Goal: Task Accomplishment & Management: Manage account settings

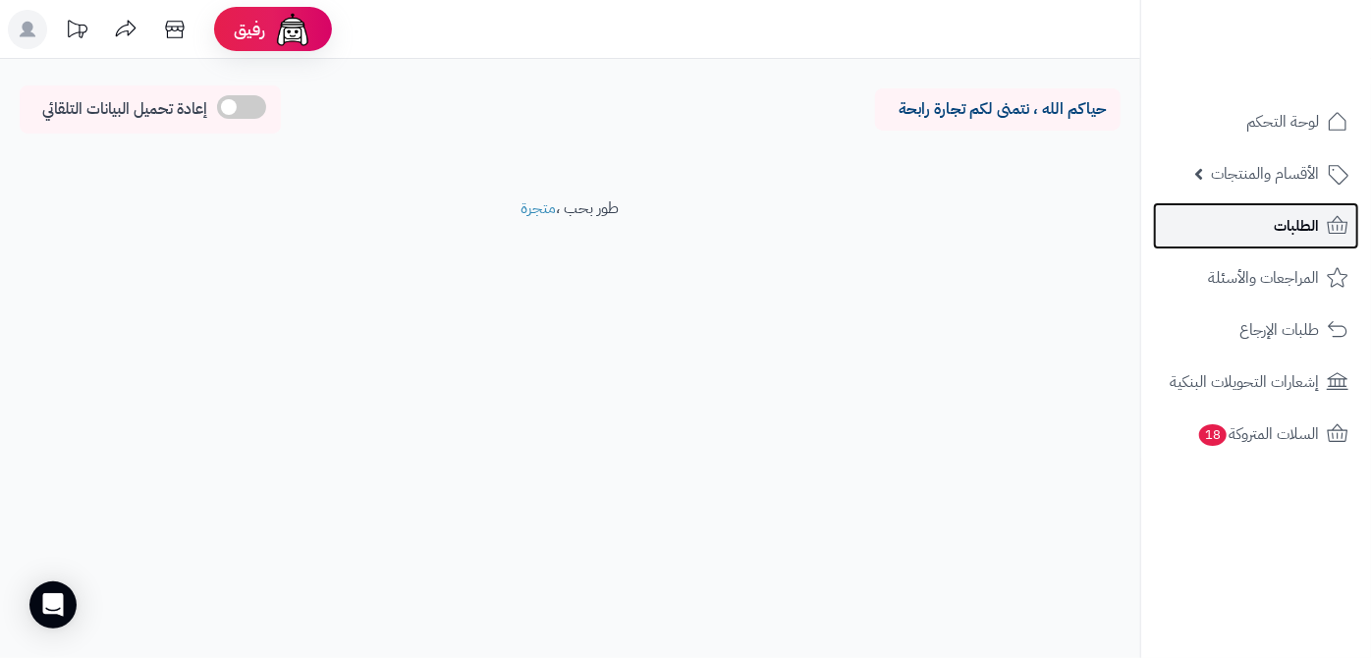
click at [1257, 229] on link "الطلبات" at bounding box center [1256, 225] width 206 height 47
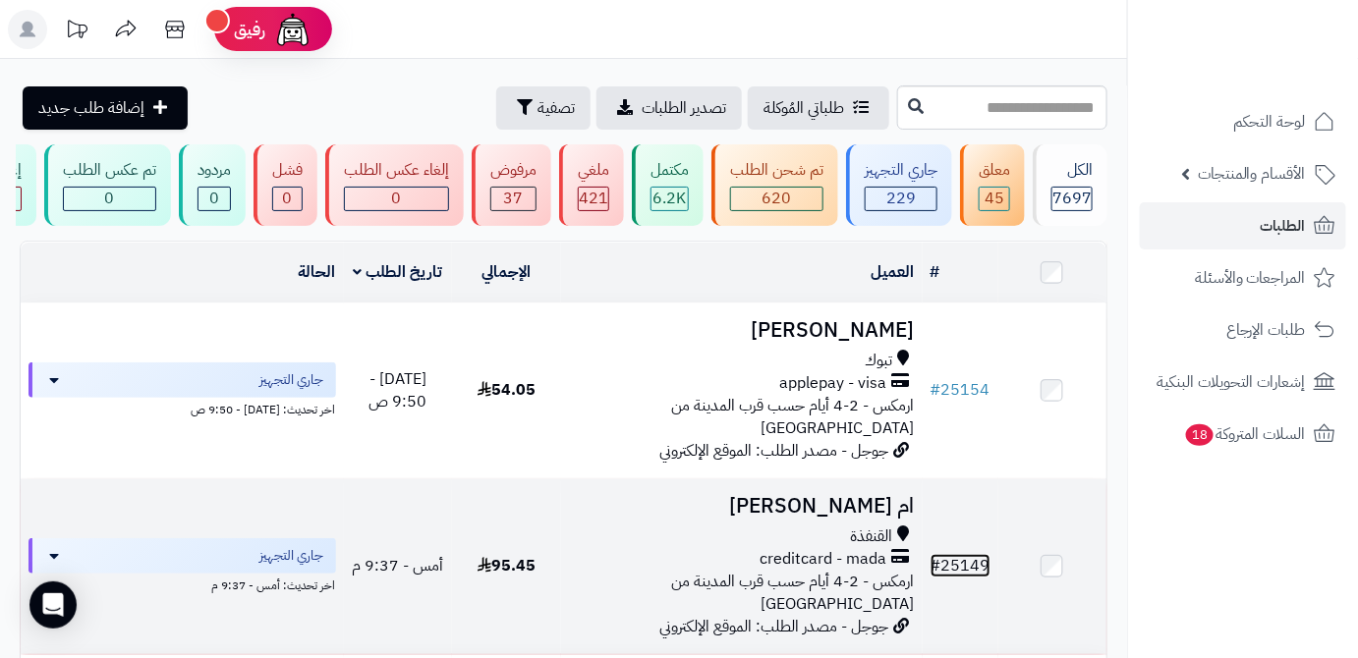
click at [977, 554] on link "# 25149" at bounding box center [960, 566] width 60 height 24
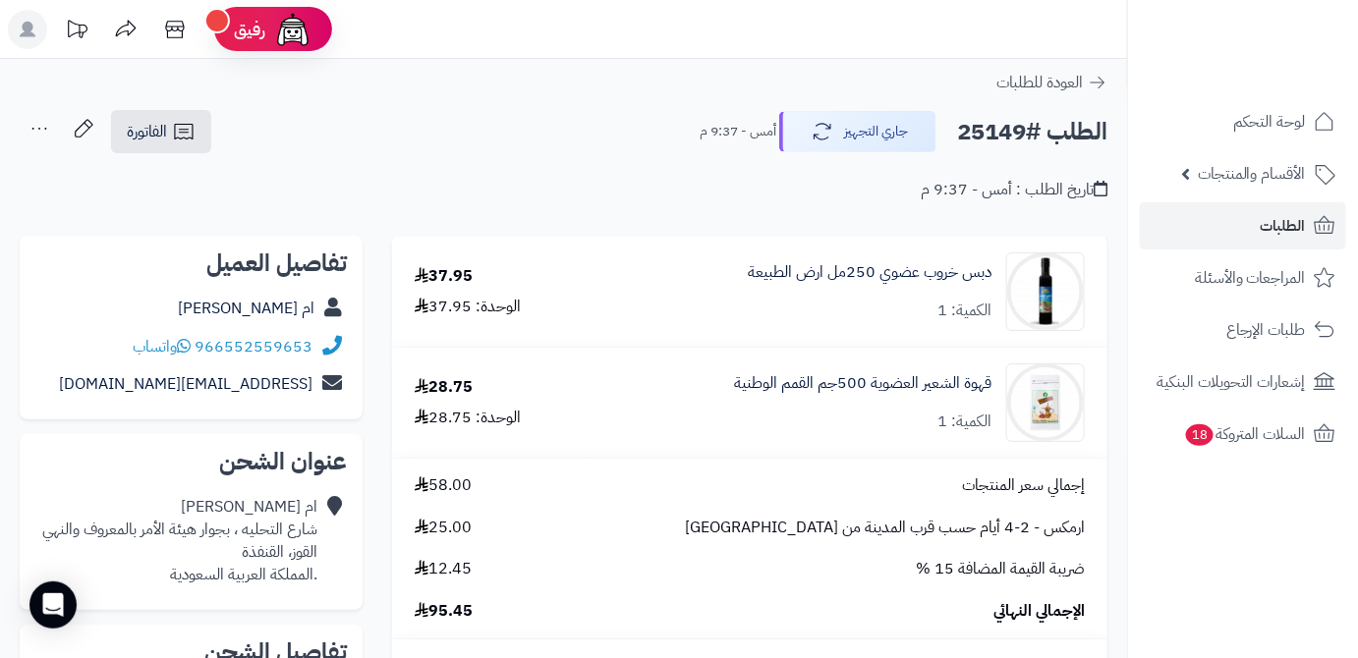
drag, startPoint x: 217, startPoint y: 307, endPoint x: 320, endPoint y: 313, distance: 103.3
click at [320, 313] on div "ام اسامه الناشري" at bounding box center [190, 309] width 311 height 38
copy div "ام اسامه الناشري"
drag, startPoint x: 198, startPoint y: 347, endPoint x: 314, endPoint y: 352, distance: 116.0
click at [314, 352] on div "966552559653 واتساب" at bounding box center [190, 347] width 311 height 38
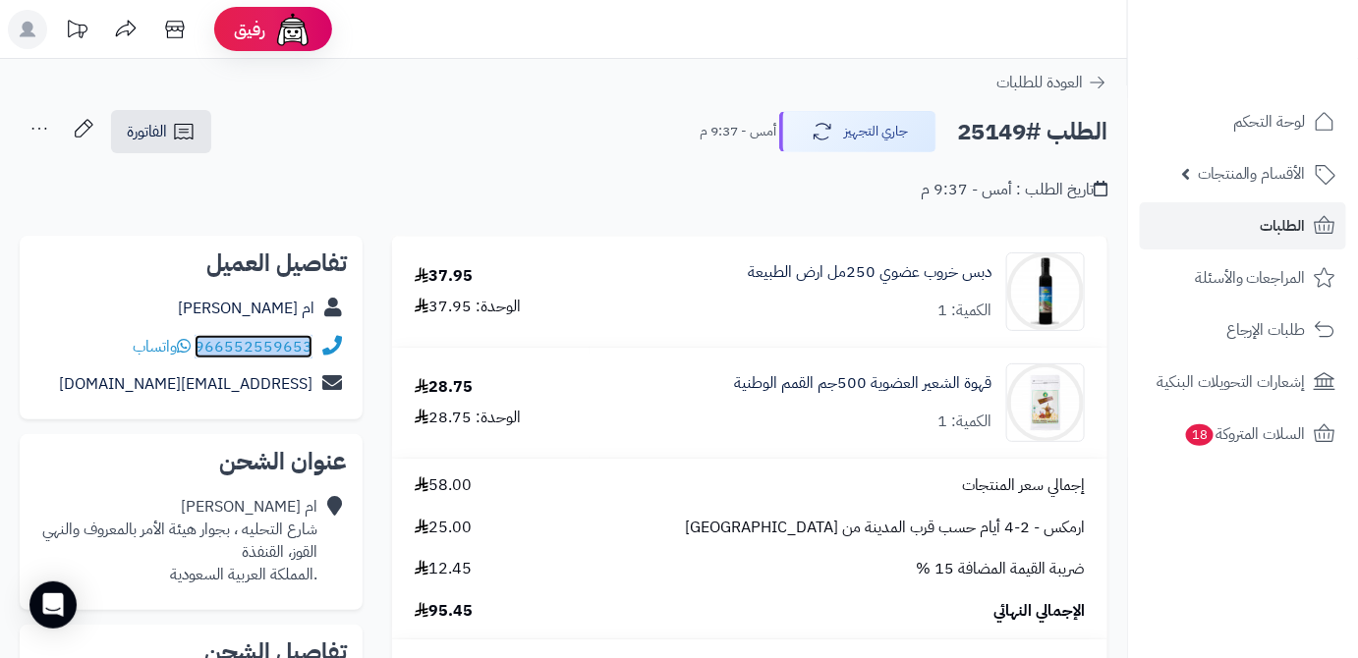
copy div "966552559653"
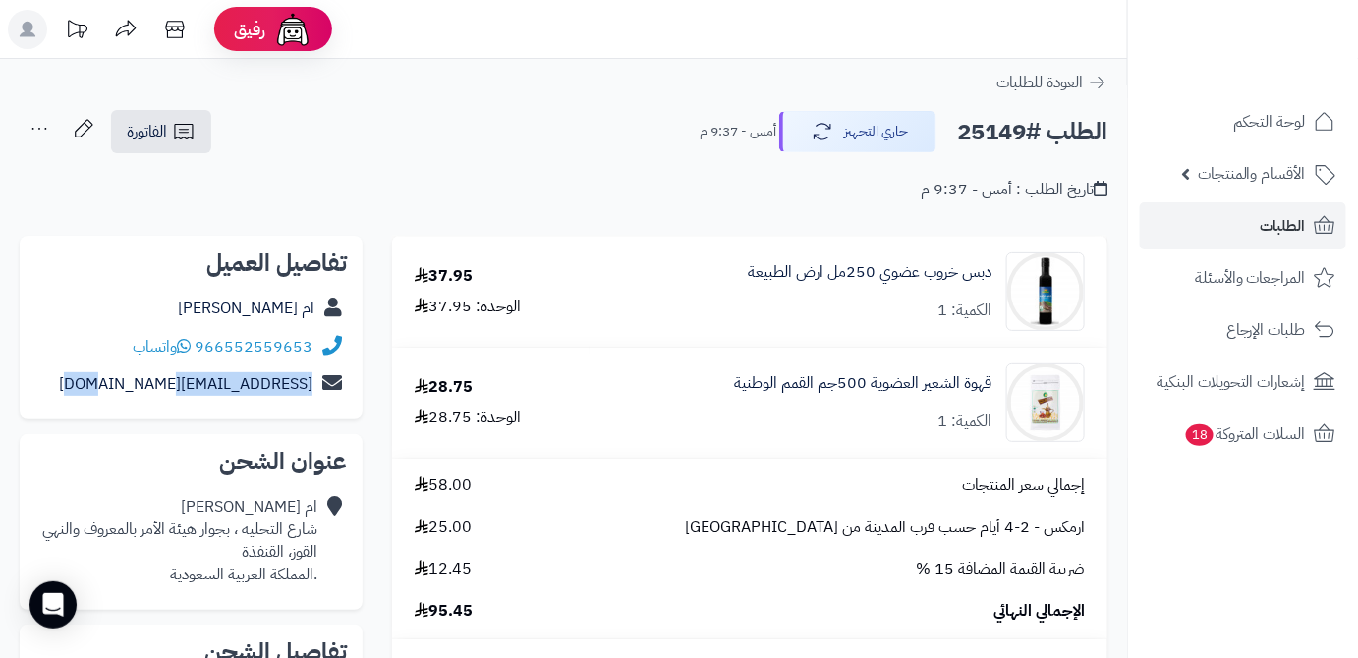
drag, startPoint x: 143, startPoint y: 380, endPoint x: 323, endPoint y: 397, distance: 180.5
click at [323, 397] on div "um00faris@gmail.com" at bounding box center [190, 384] width 311 height 38
copy div "um00faris@gmail.com"
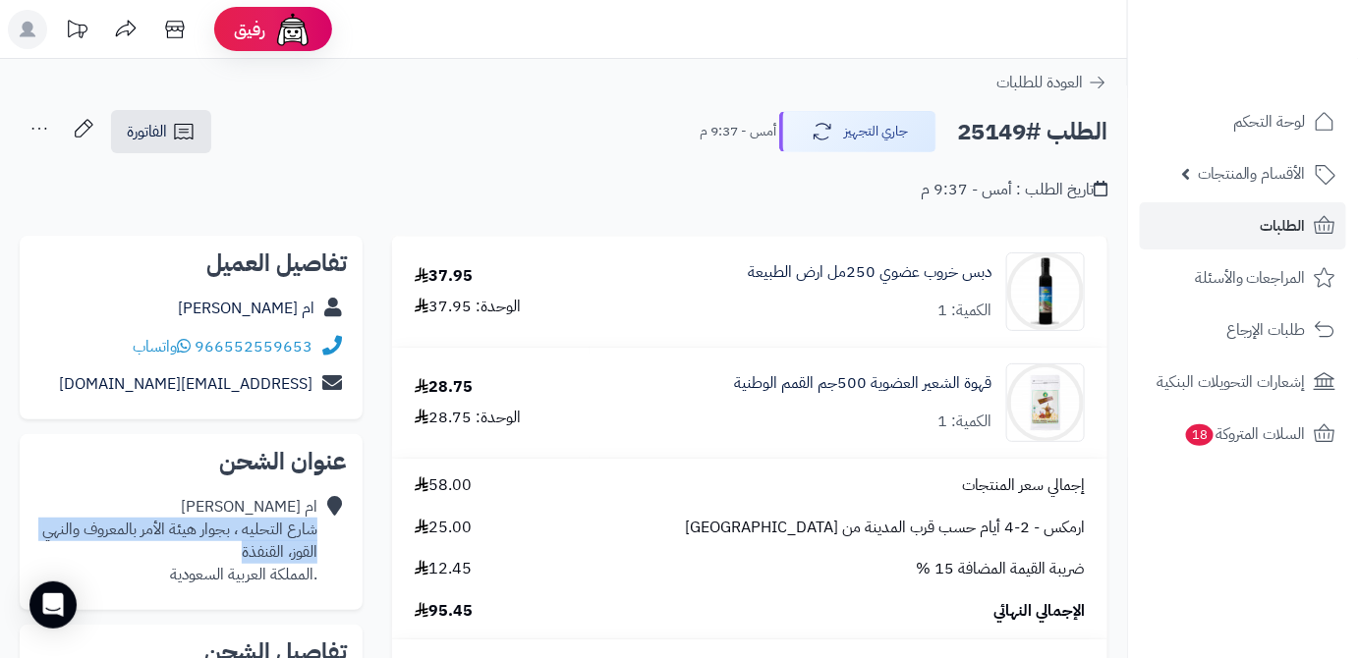
drag, startPoint x: 239, startPoint y: 550, endPoint x: 318, endPoint y: 529, distance: 82.2
click at [318, 529] on div "ام اسامه الناشري شارع التحليه ، بجوار هيئة الأمر بالمعروف والنهي القوز، القنفذة…" at bounding box center [190, 540] width 311 height 105
copy div "شارع التحليه ، بجوار هيئة الأمر بالمعروف والنهي القوز، القنفذة"
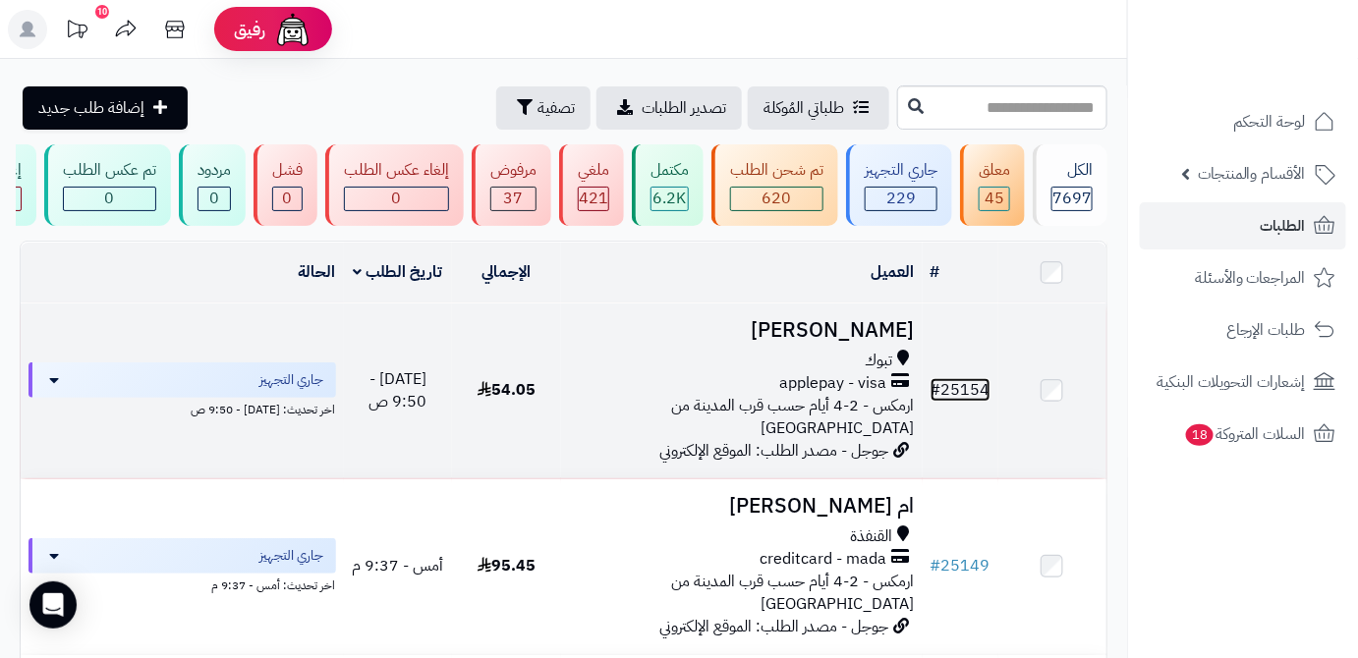
click at [933, 382] on span "#" at bounding box center [935, 390] width 11 height 24
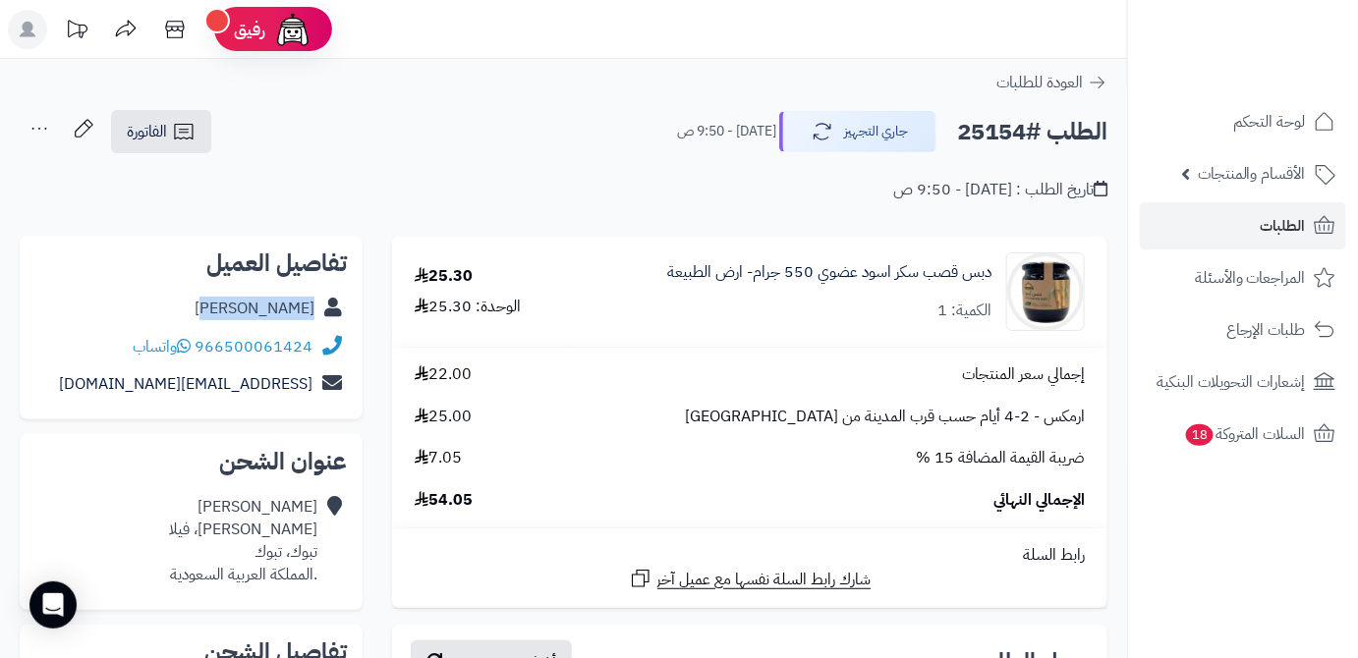
drag, startPoint x: 238, startPoint y: 314, endPoint x: 314, endPoint y: 314, distance: 76.6
click at [314, 314] on div "باسل العطوي" at bounding box center [190, 309] width 311 height 38
copy link "باسل العطوي"
drag, startPoint x: 196, startPoint y: 343, endPoint x: 323, endPoint y: 344, distance: 126.7
click at [323, 344] on div "966500061424 واتساب" at bounding box center [190, 347] width 311 height 38
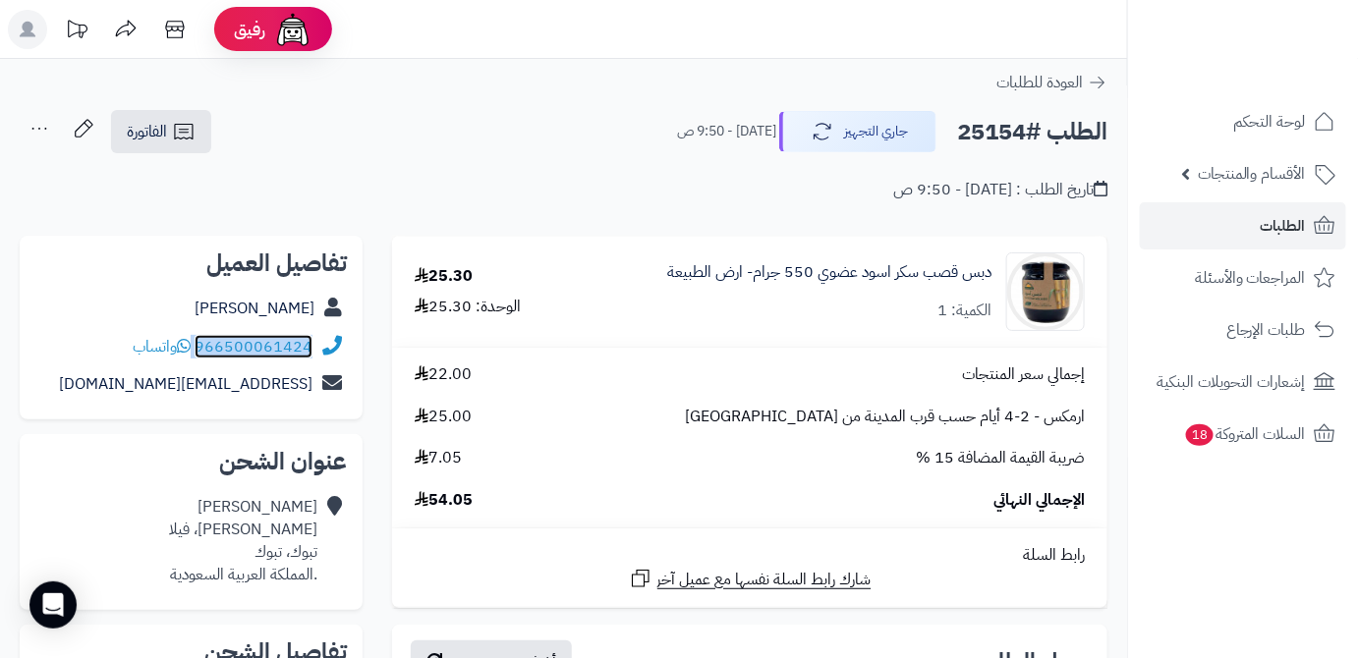
copy div "966500061424"
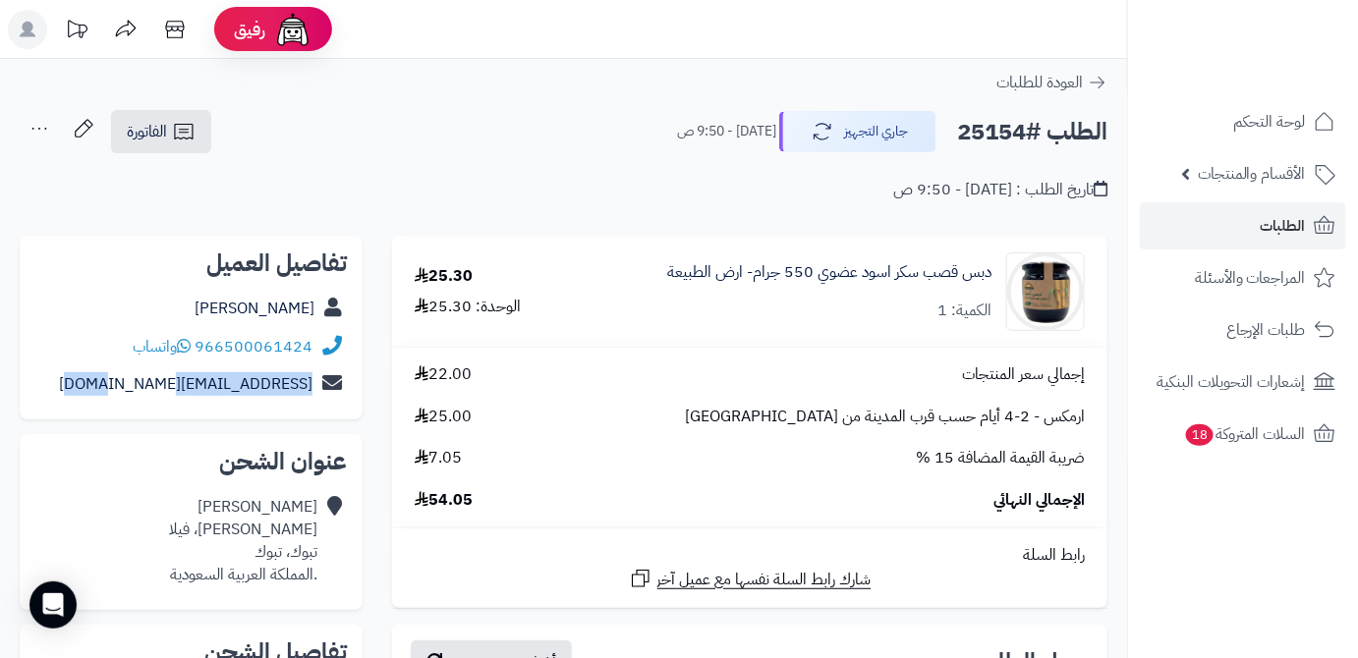
drag, startPoint x: 134, startPoint y: 389, endPoint x: 311, endPoint y: 398, distance: 178.0
click at [311, 398] on div "satamss22@icloud.com" at bounding box center [190, 384] width 311 height 38
copy link "satamss22@icloud.com"
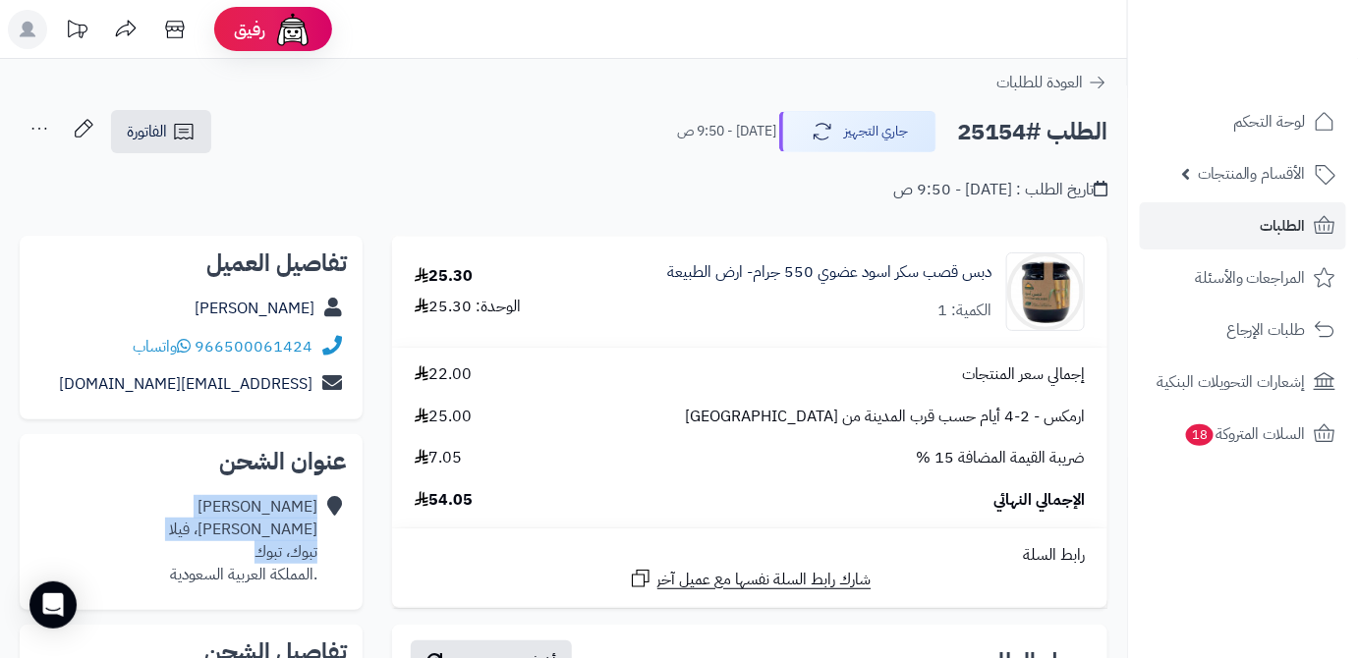
drag, startPoint x: 264, startPoint y: 553, endPoint x: 319, endPoint y: 535, distance: 57.8
click at [320, 536] on div "باسل العطوي محمد جمال، فيلا تبوك، تبوك .المملكة العربية السعودية" at bounding box center [190, 540] width 311 height 105
click at [319, 533] on div "باسل العطوي محمد جمال، فيلا تبوك، تبوك .المملكة العربية السعودية" at bounding box center [190, 540] width 311 height 105
drag, startPoint x: 240, startPoint y: 553, endPoint x: 319, endPoint y: 525, distance: 84.5
click at [319, 525] on div "باسل العطوي محمد جمال، فيلا تبوك، تبوك .المملكة العربية السعودية" at bounding box center [190, 540] width 311 height 105
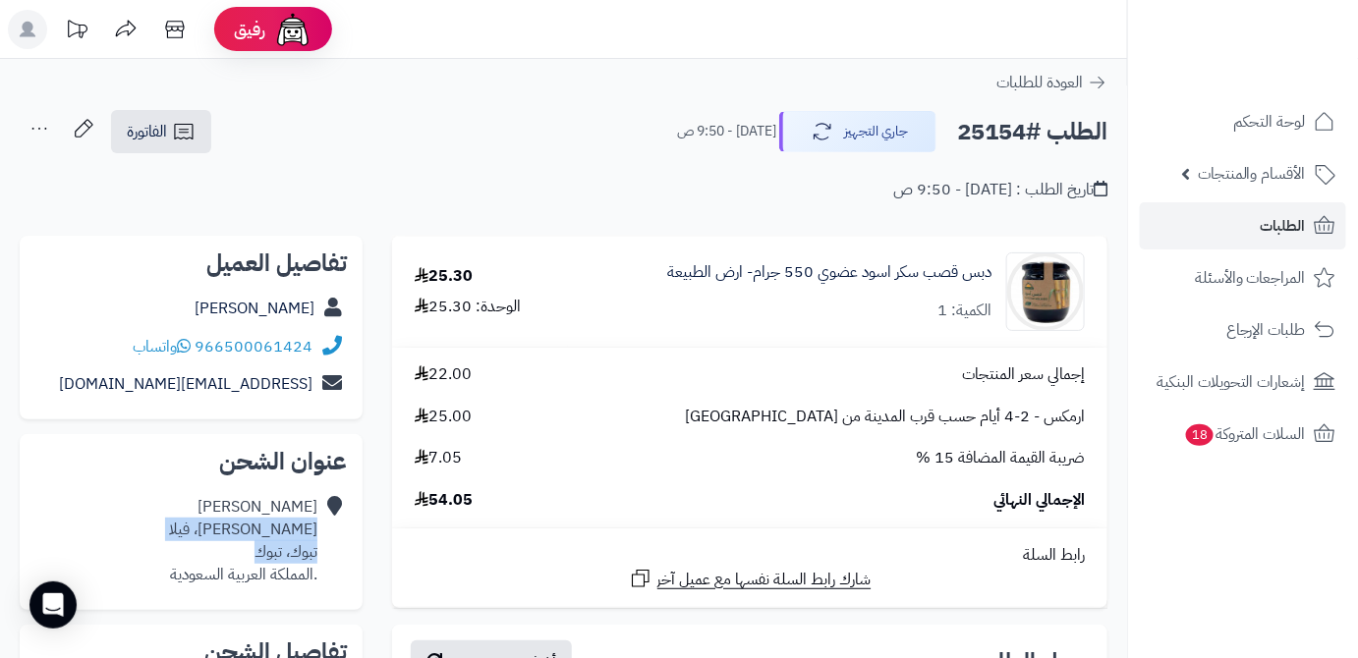
copy div "محمد جمال، فيلا تبوك، تبوك"
click at [159, 490] on div "باسل العطوي محمد جمال، فيلا تبوك، تبوك .المملكة العربية السعودية" at bounding box center [190, 540] width 311 height 105
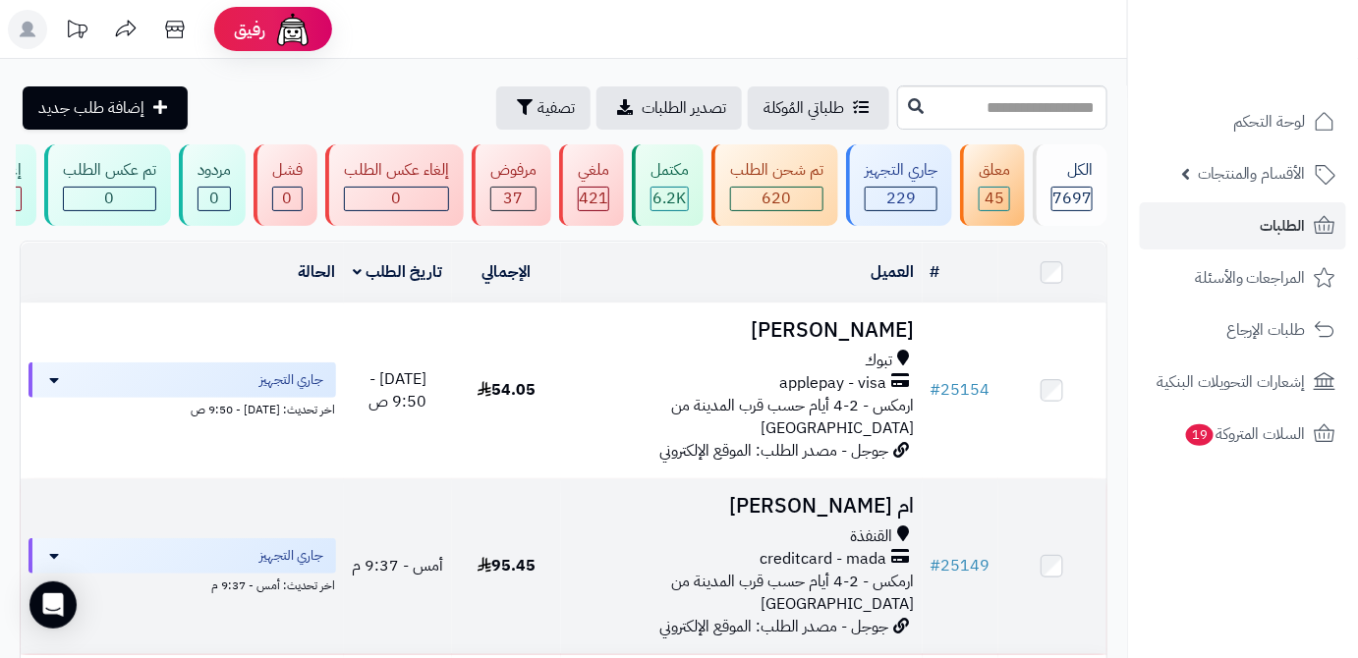
click at [848, 495] on h3 "ام اسامه الناشري" at bounding box center [742, 506] width 346 height 23
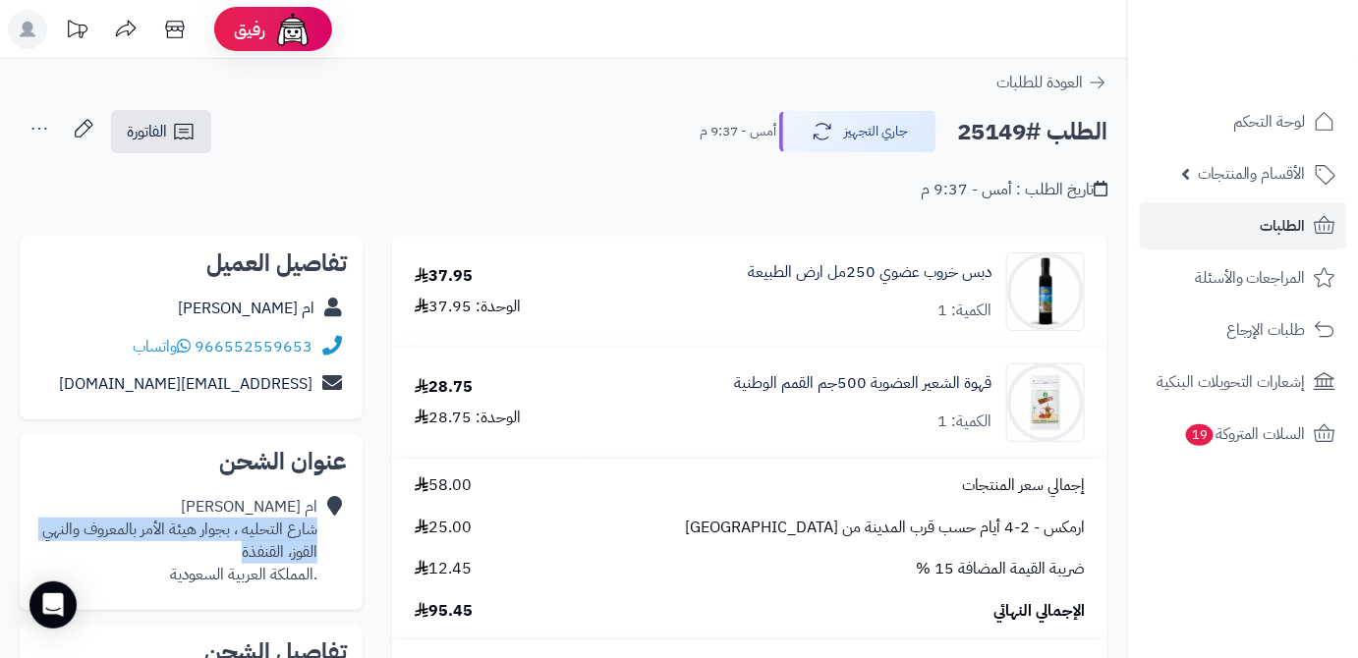
drag, startPoint x: 217, startPoint y: 555, endPoint x: 316, endPoint y: 535, distance: 101.1
click at [316, 535] on div "ام [PERSON_NAME] شارع التحليه ، بجوار هيئة الأمر بالمعروف والنهي القوز، القنفذة…" at bounding box center [179, 540] width 275 height 89
copy div "شارع التحليه ، بجوار هيئة الأمر بالمعروف والنهي القوز، القنفذة"
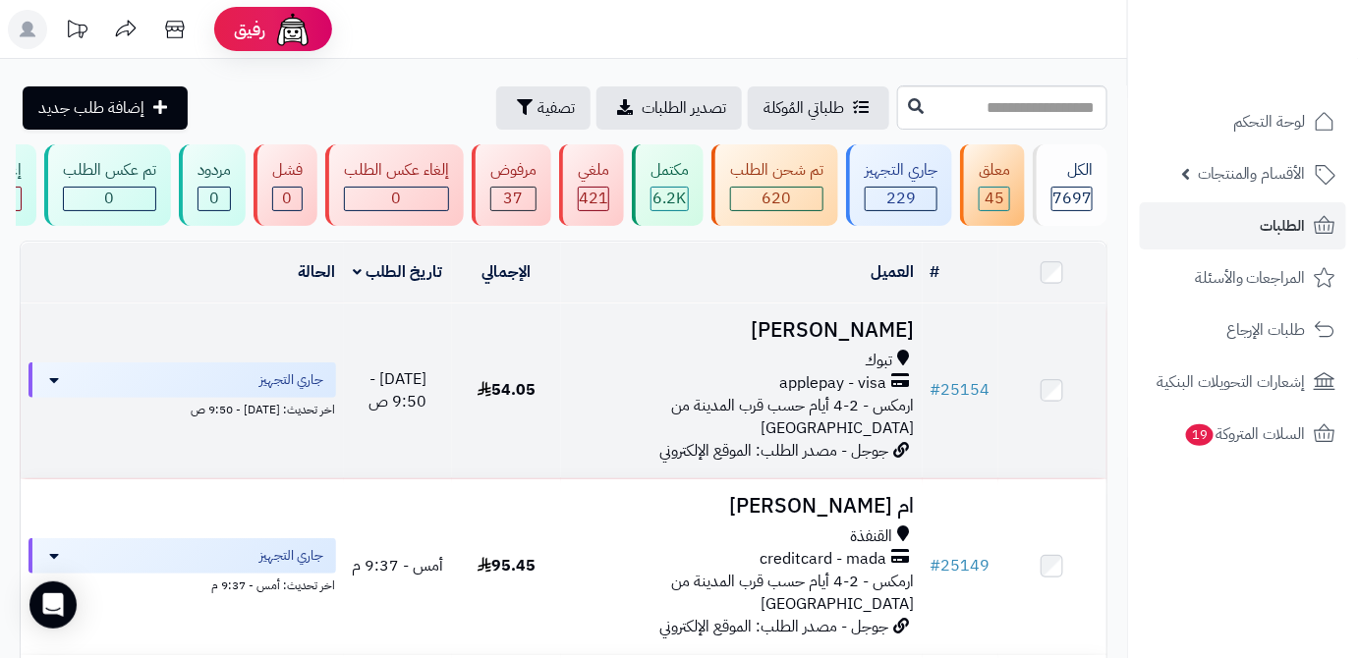
click at [846, 333] on h3 "[PERSON_NAME]" at bounding box center [742, 330] width 346 height 23
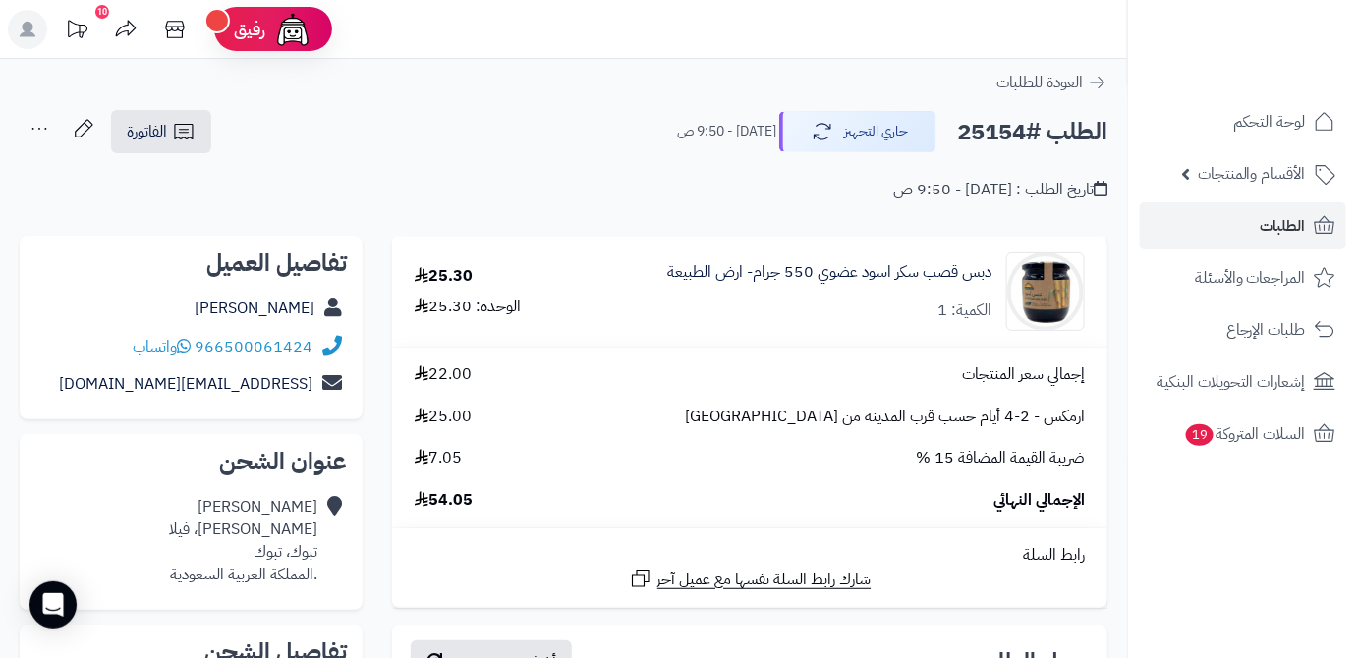
click at [983, 137] on h2 "الطلب #25154" at bounding box center [1032, 132] width 150 height 40
copy h2 "25154"
click at [458, 502] on span "54.05" at bounding box center [444, 500] width 58 height 23
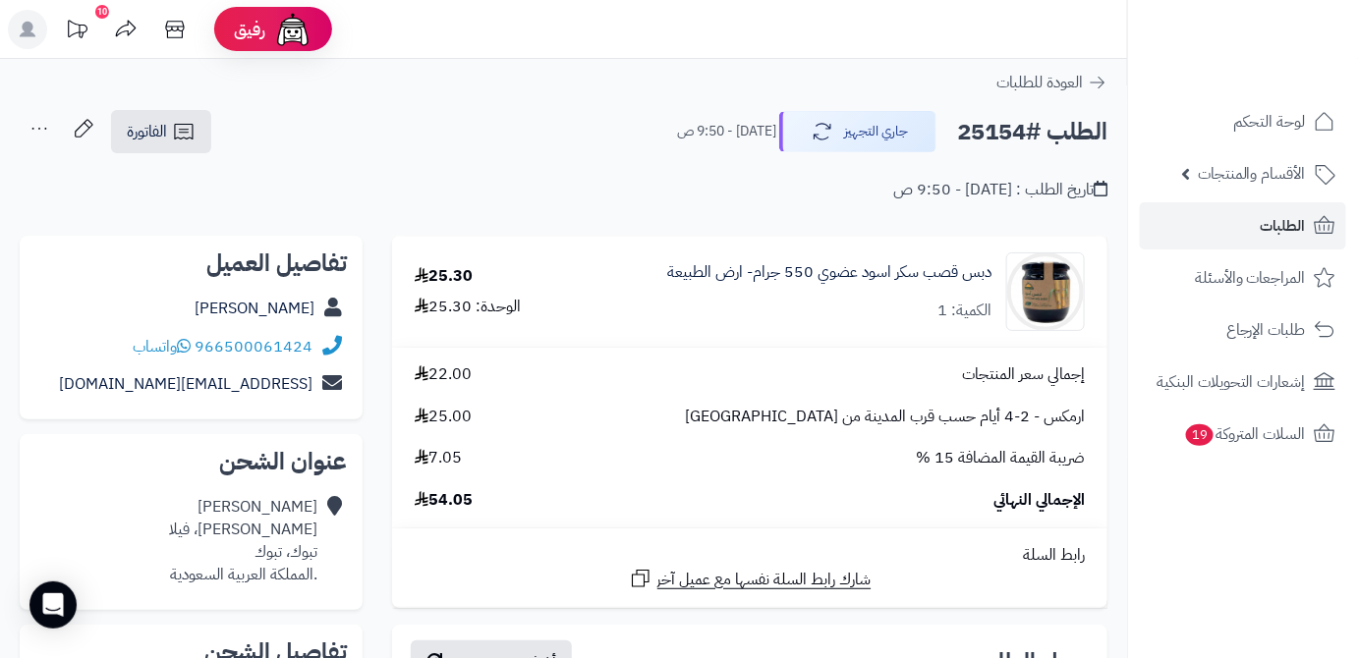
copy span "54.05"
drag, startPoint x: 996, startPoint y: 270, endPoint x: 789, endPoint y: 278, distance: 207.4
click at [789, 278] on div "دبس قصب سكر اسود عضوي 550 جرام- ارض الطبيعة الكمية: 1" at bounding box center [838, 291] width 524 height 79
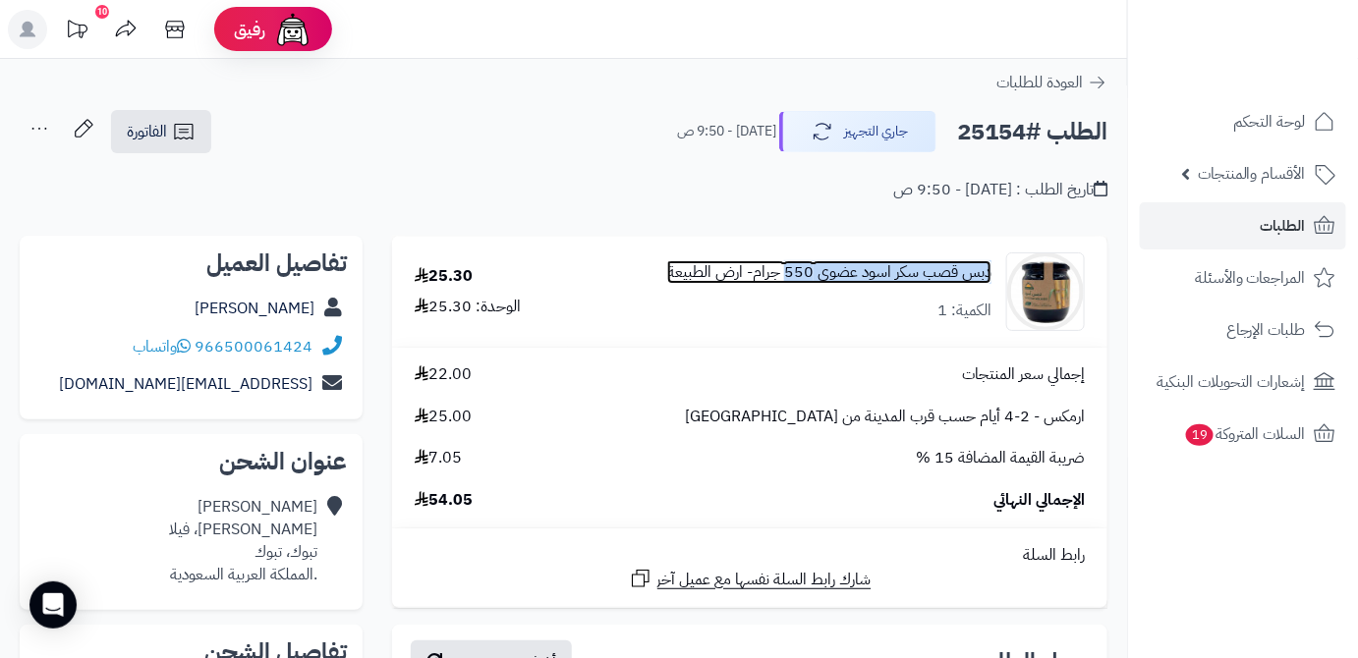
copy link "دبس قصب سكر اسود عضوي 550"
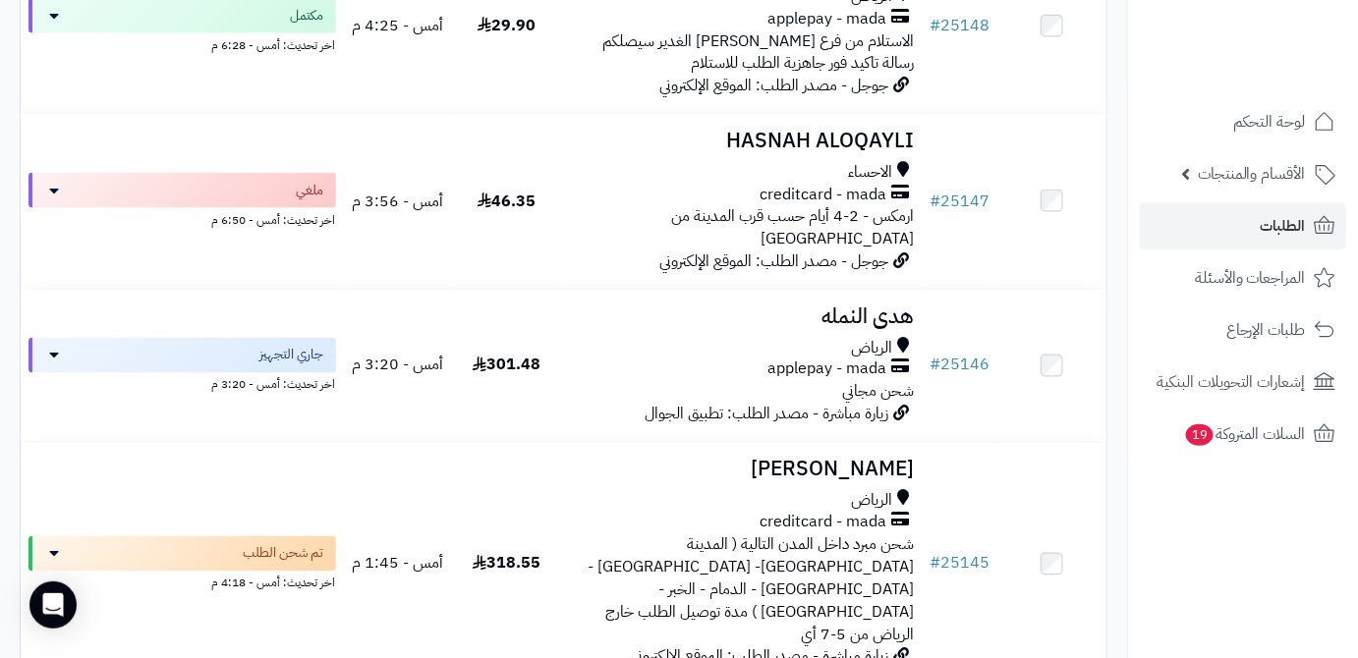
scroll to position [893, 0]
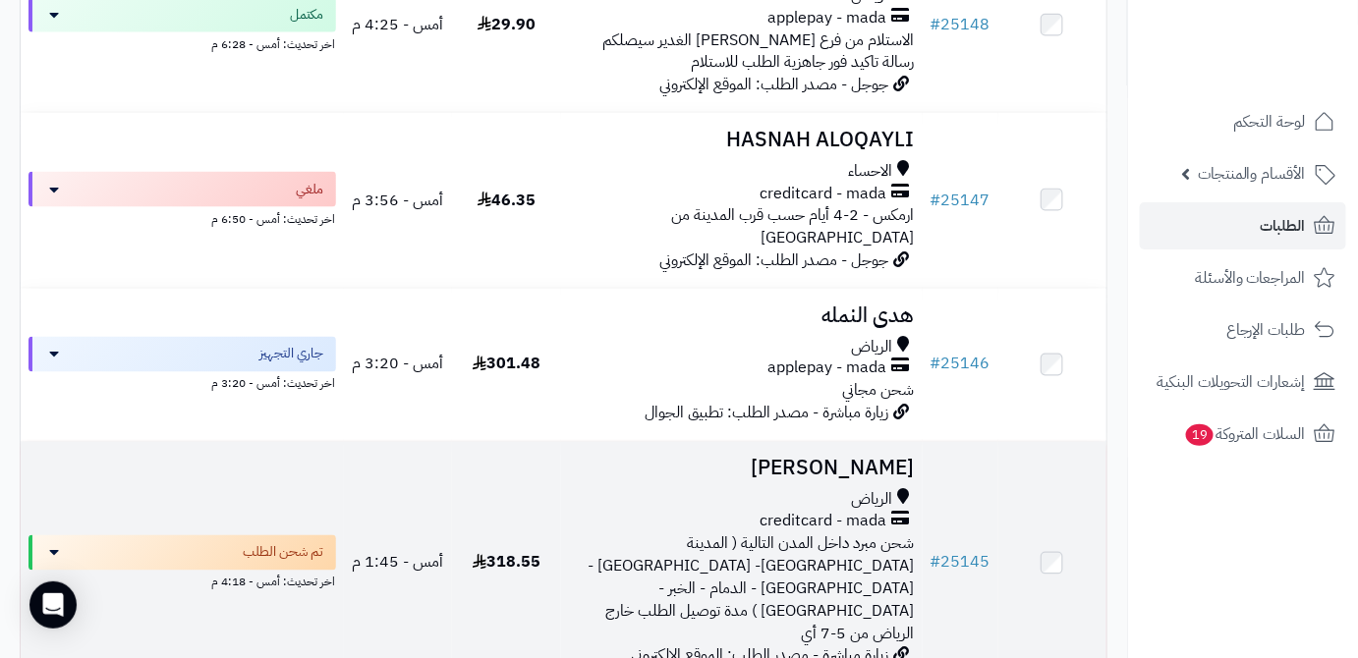
click at [818, 458] on h3 "[PERSON_NAME]" at bounding box center [742, 469] width 346 height 23
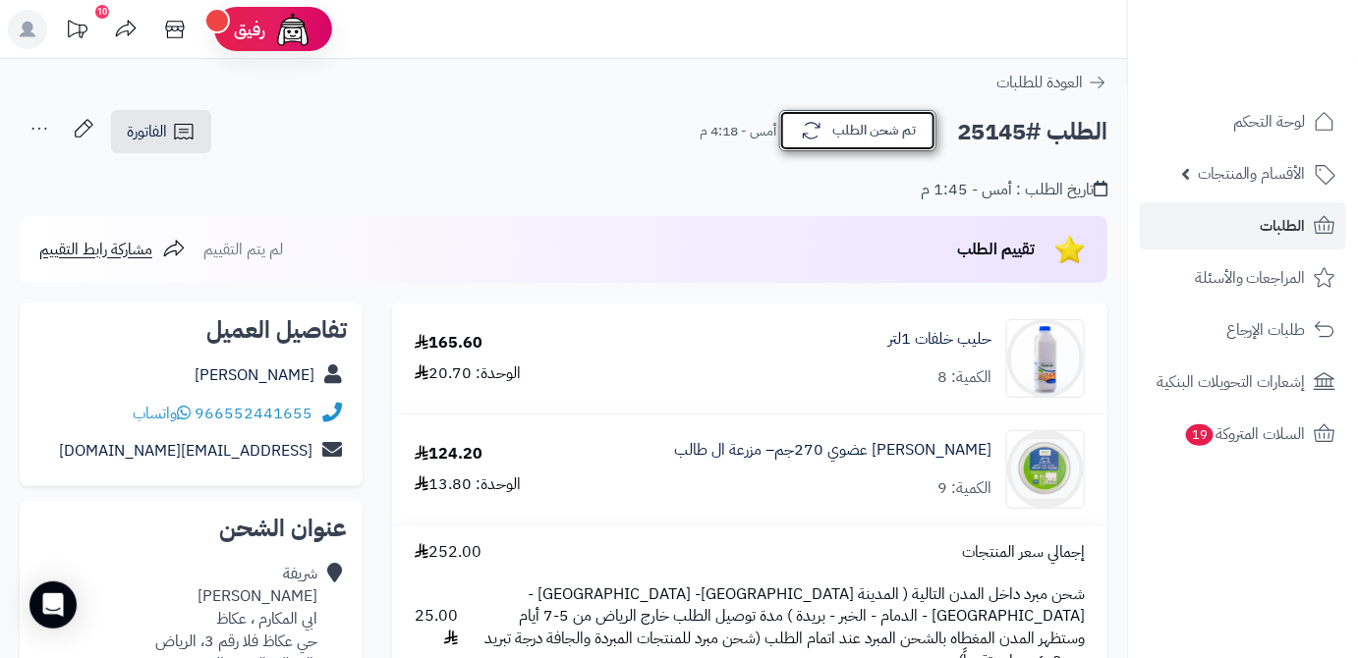
click at [843, 144] on button "تم شحن الطلب" at bounding box center [857, 130] width 157 height 41
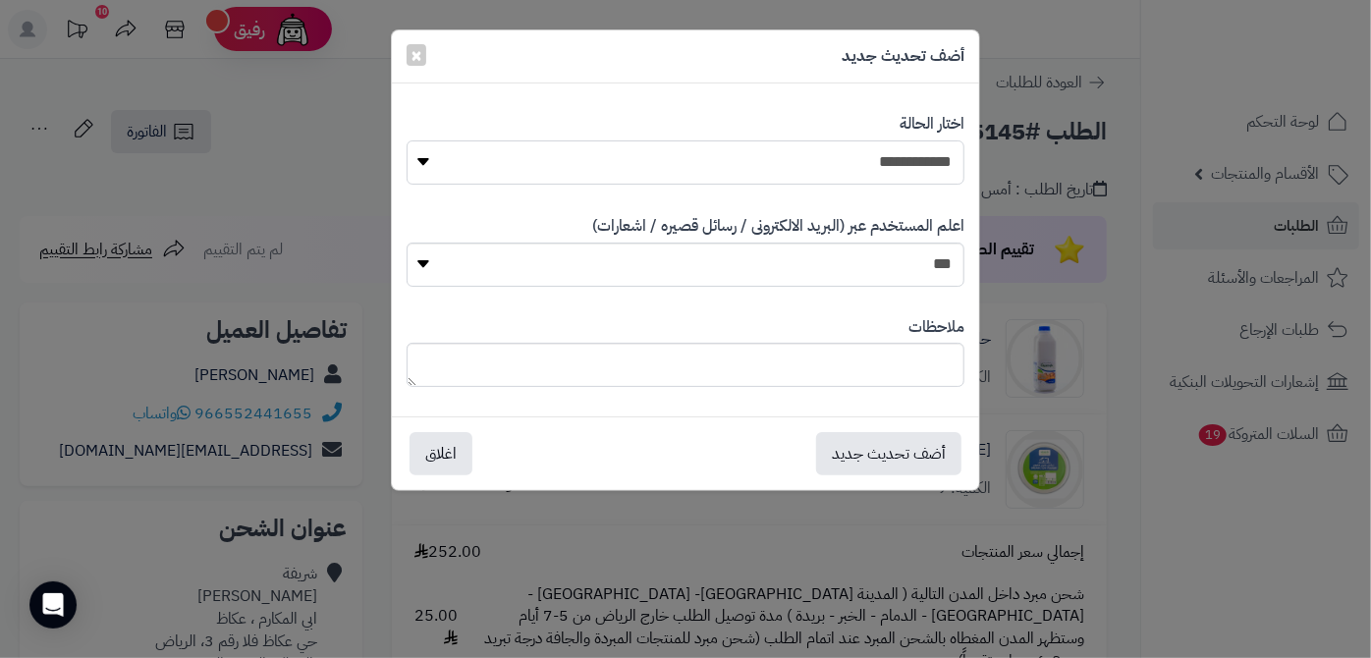
click at [862, 173] on select "**********" at bounding box center [686, 162] width 559 height 44
select select "*"
click at [407, 140] on select "**********" at bounding box center [686, 162] width 559 height 44
paste textarea "**********"
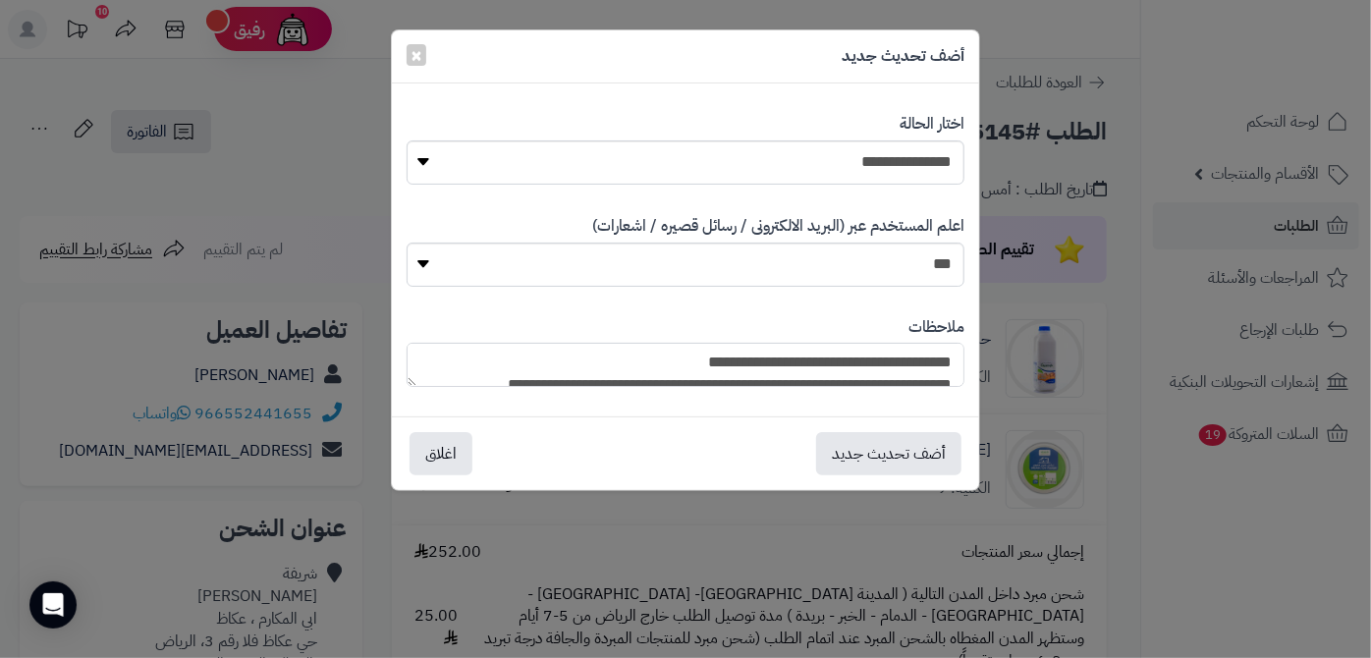
scroll to position [190, 0]
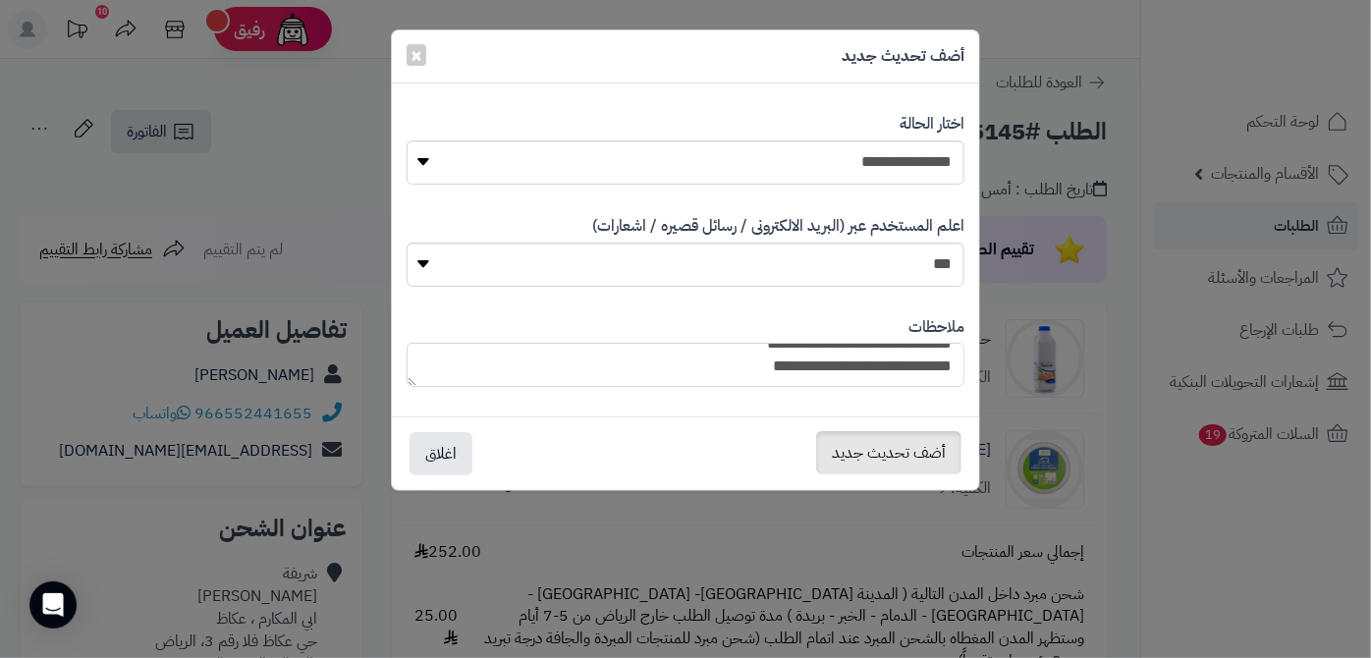
type textarea "**********"
click at [903, 458] on button "أضف تحديث جديد" at bounding box center [888, 452] width 145 height 43
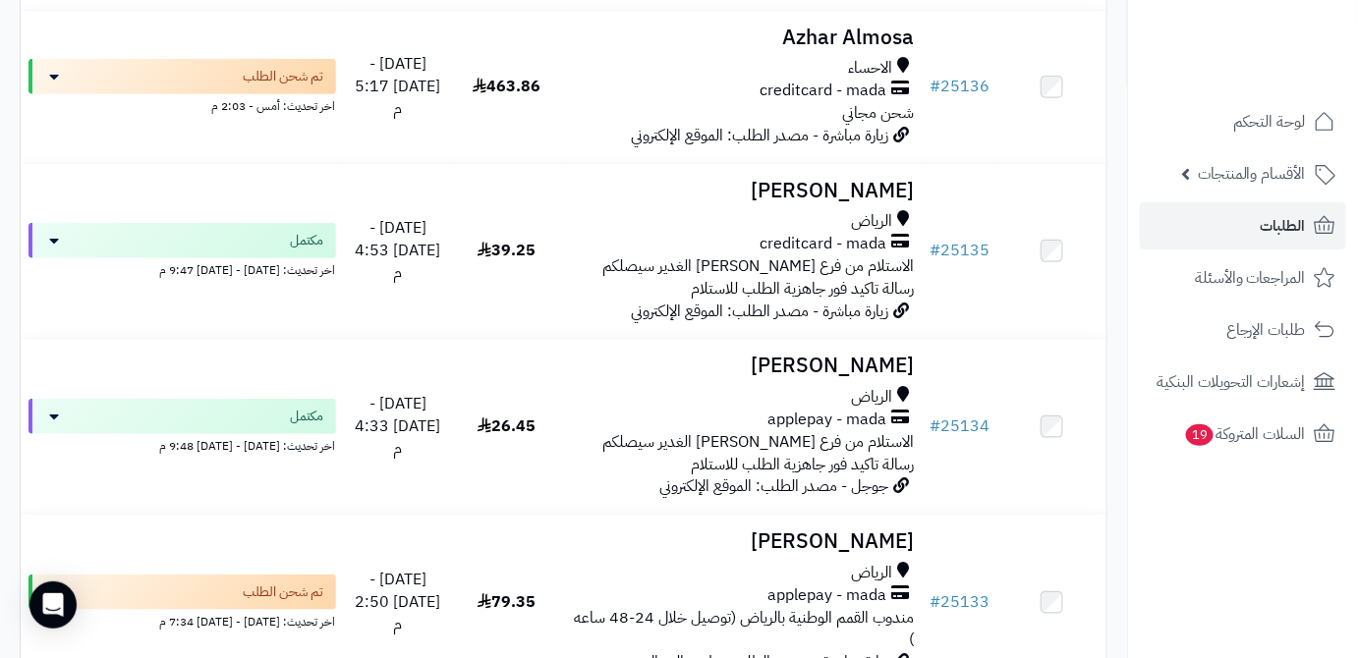
scroll to position [2947, 0]
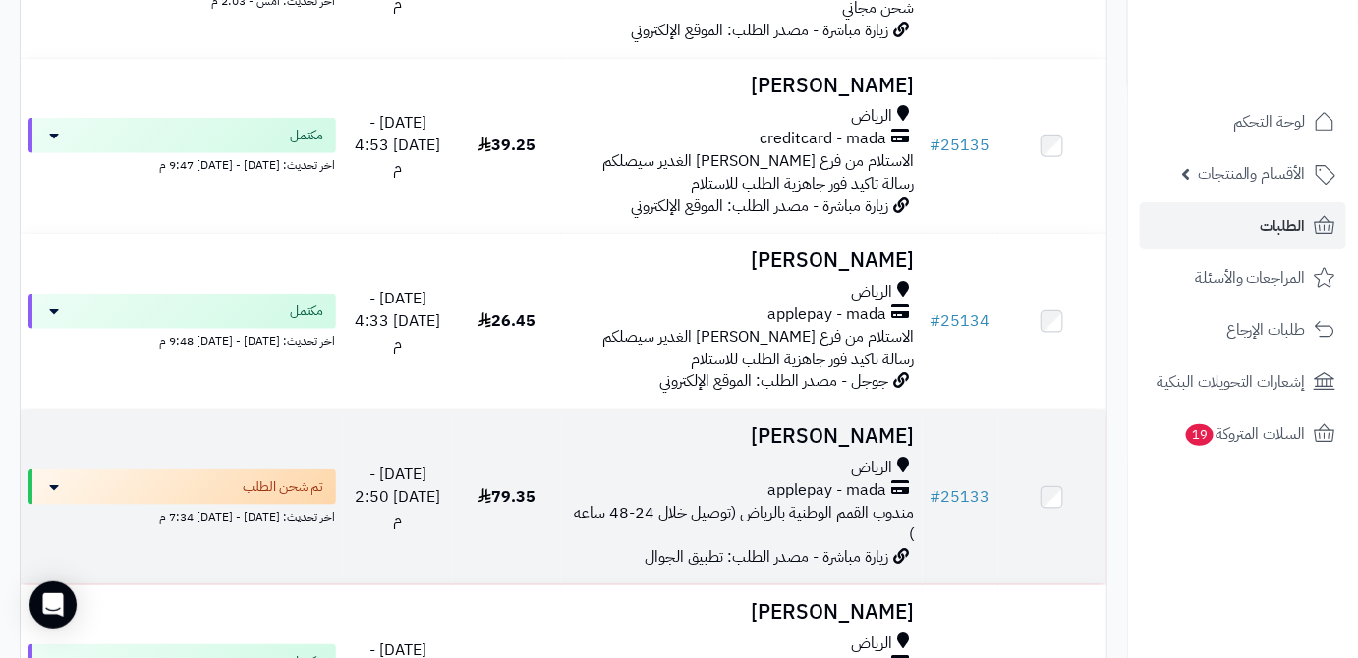
click at [829, 425] on h3 "[PERSON_NAME]" at bounding box center [742, 436] width 346 height 23
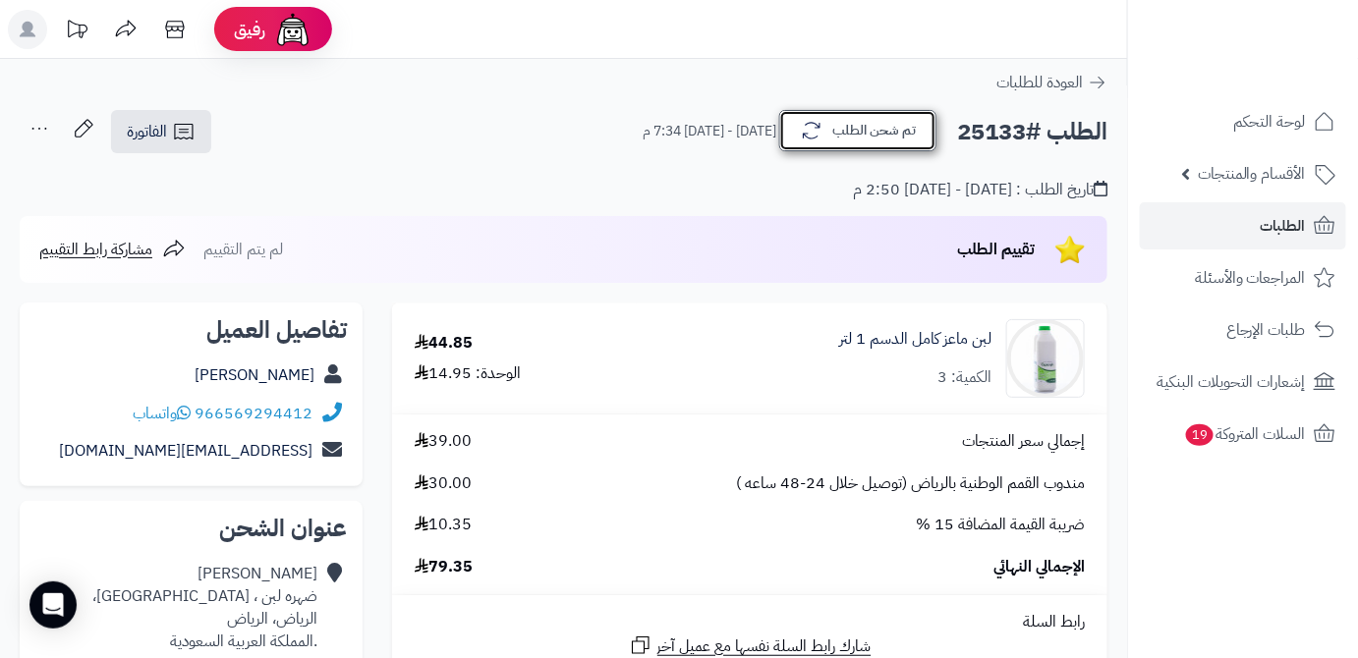
click at [822, 132] on button "تم شحن الطلب" at bounding box center [857, 130] width 157 height 41
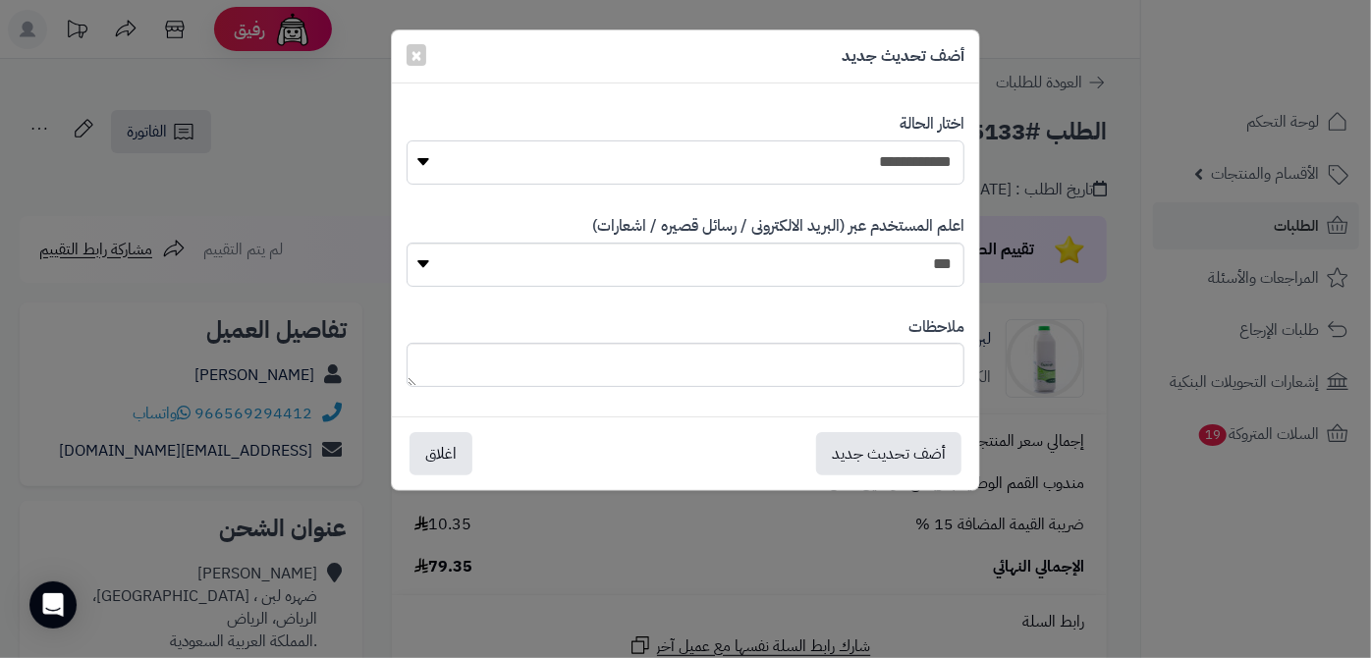
drag, startPoint x: 835, startPoint y: 152, endPoint x: 850, endPoint y: 181, distance: 32.1
click at [835, 152] on select "**********" at bounding box center [686, 162] width 559 height 44
select select "*"
click at [407, 140] on select "**********" at bounding box center [686, 162] width 559 height 44
paste textarea "**********"
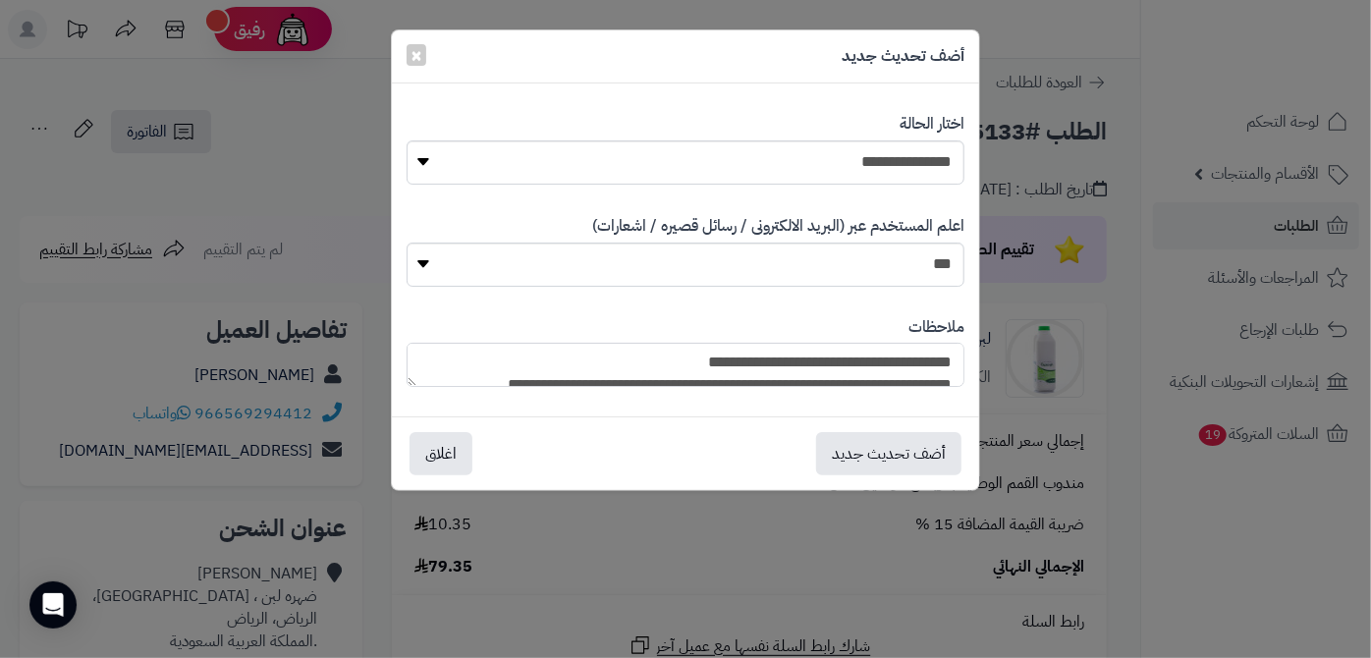
scroll to position [190, 0]
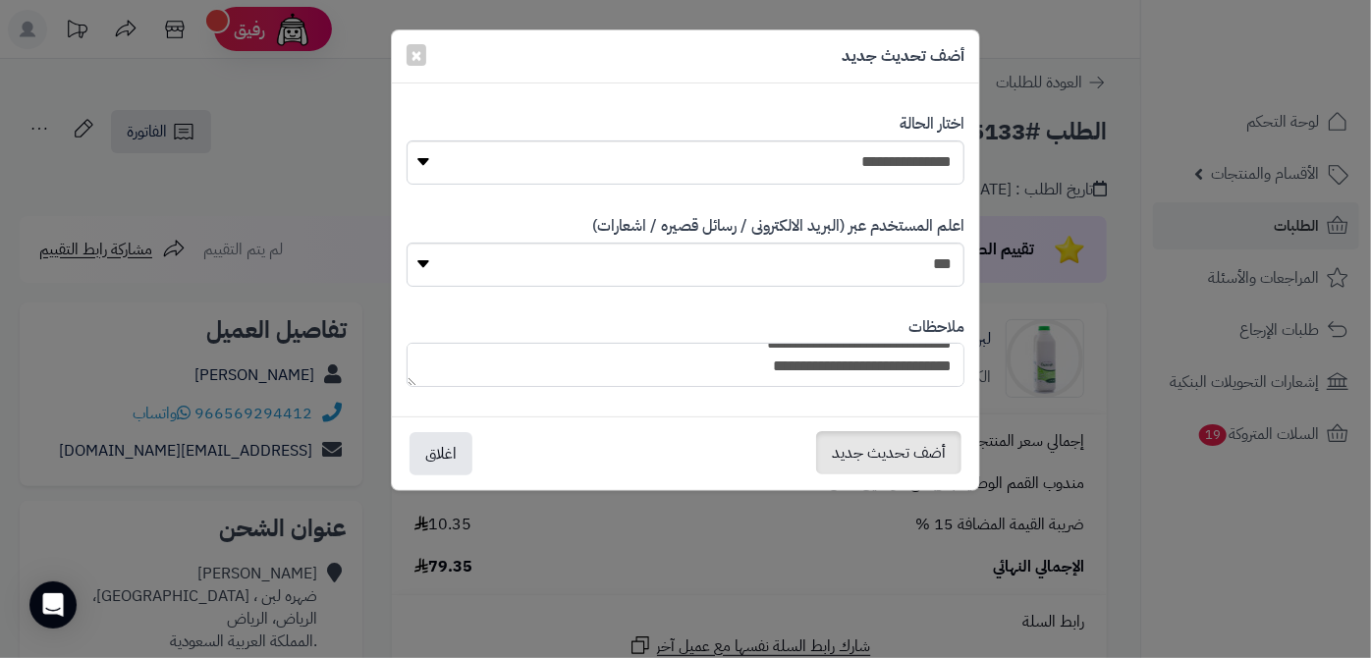
type textarea "**********"
click at [872, 464] on button "أضف تحديث جديد" at bounding box center [888, 452] width 145 height 43
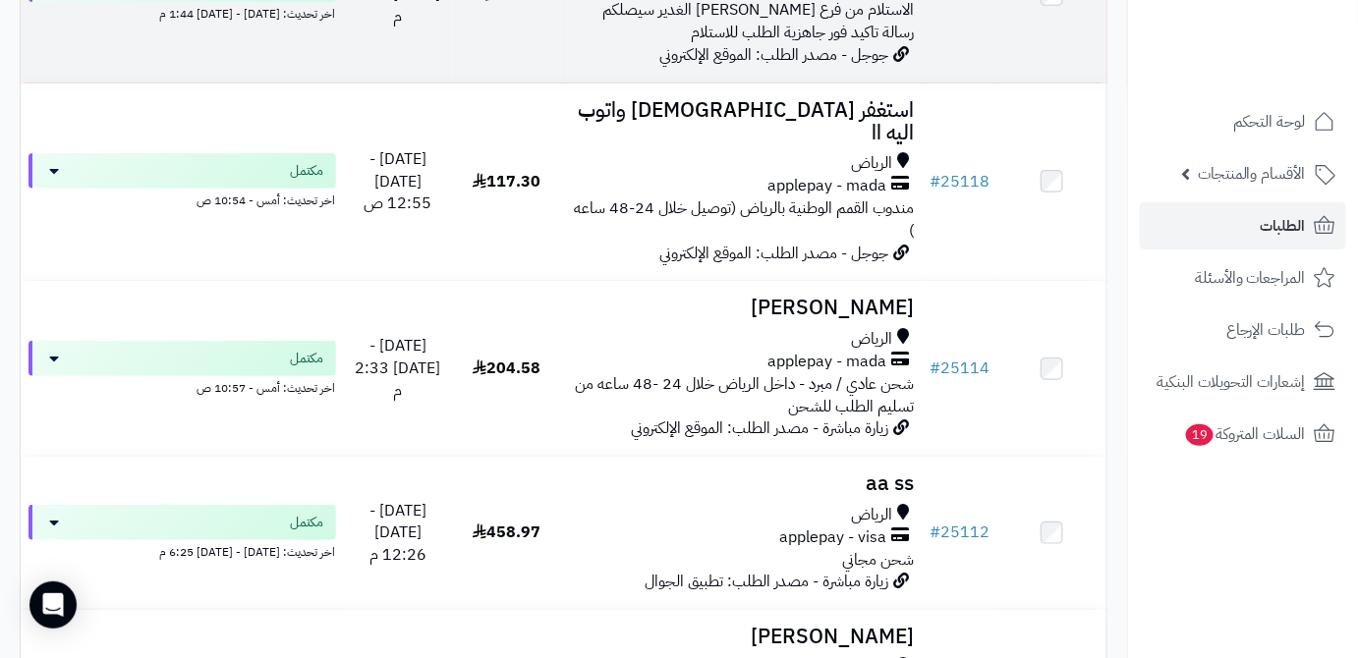
scroll to position [5152, 0]
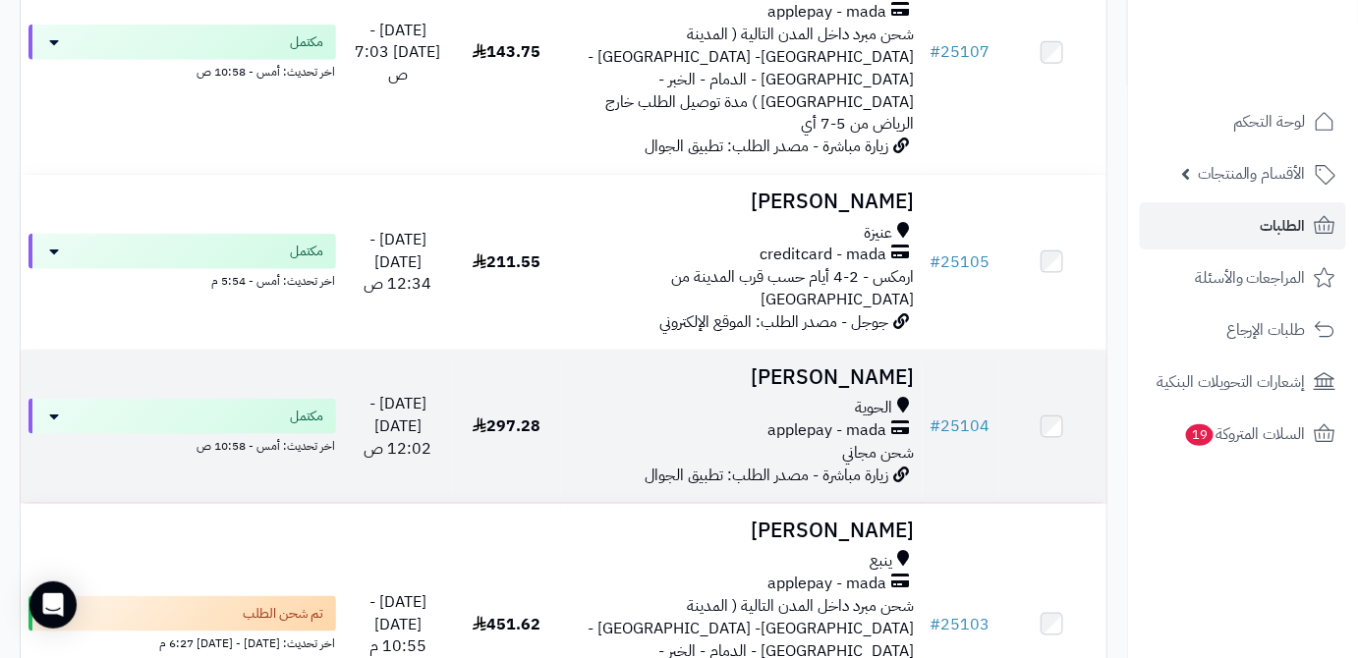
scroll to position [625, 0]
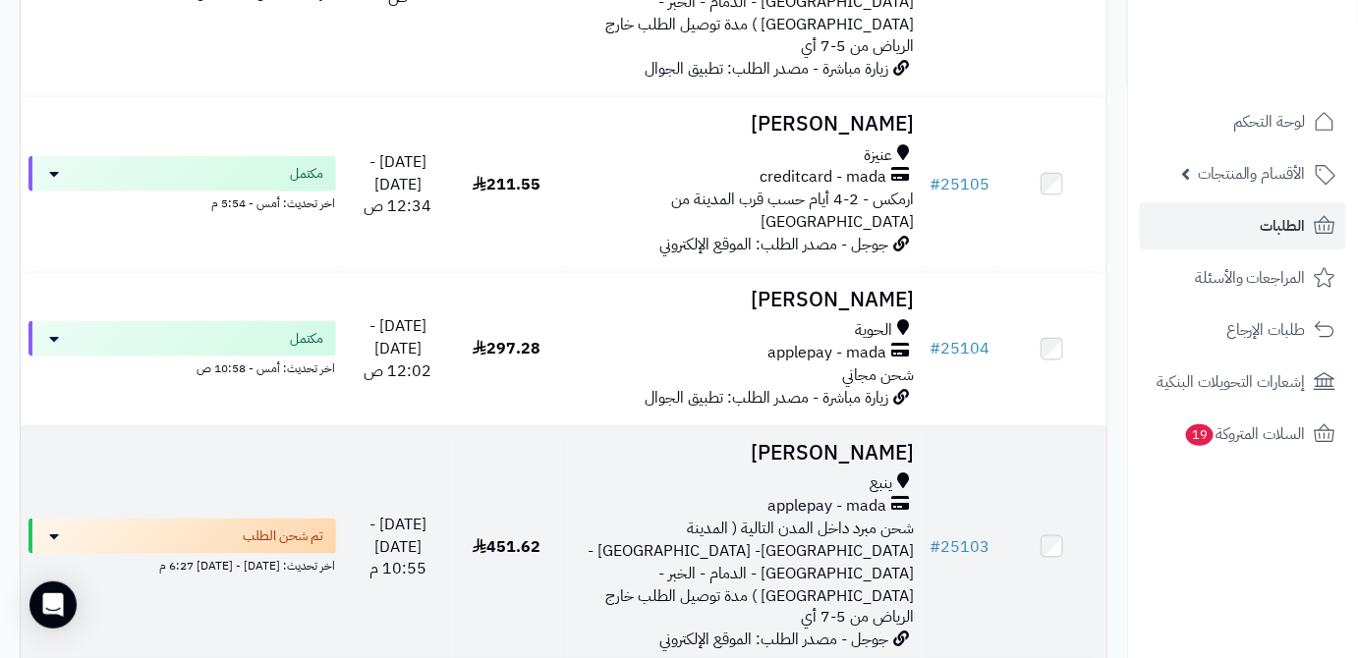
click at [810, 442] on h3 "[PERSON_NAME]" at bounding box center [742, 453] width 346 height 23
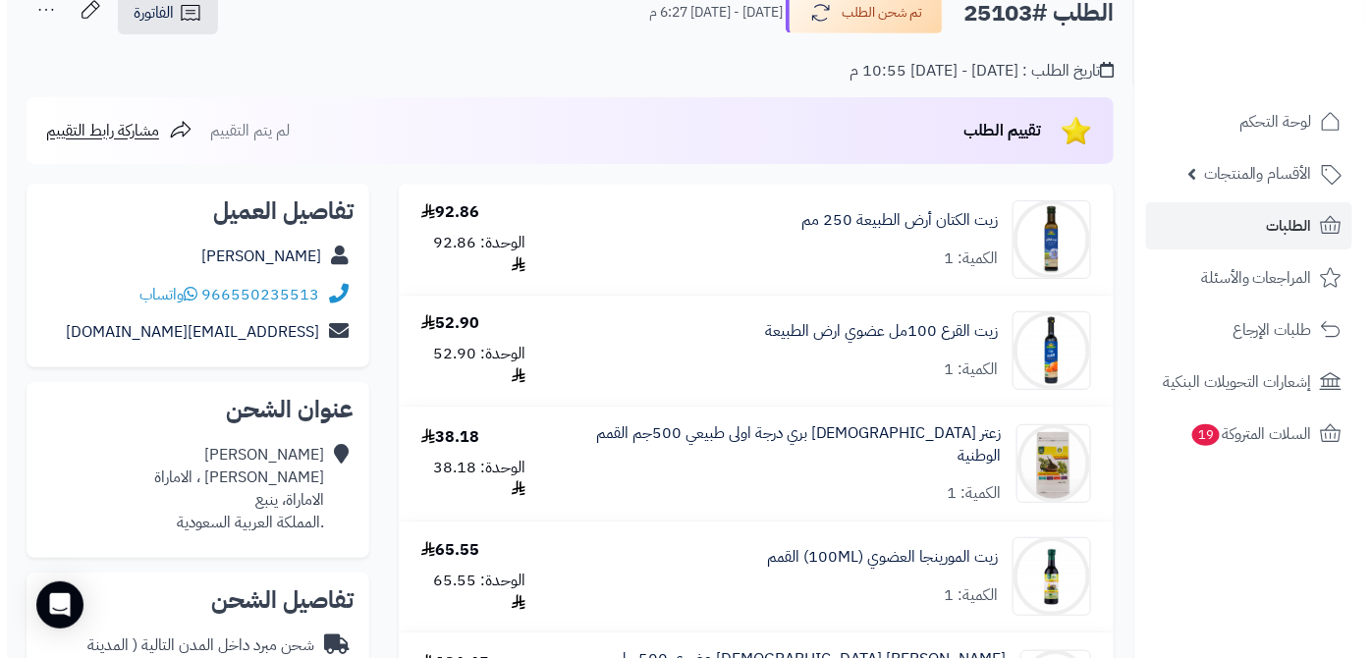
scroll to position [88, 0]
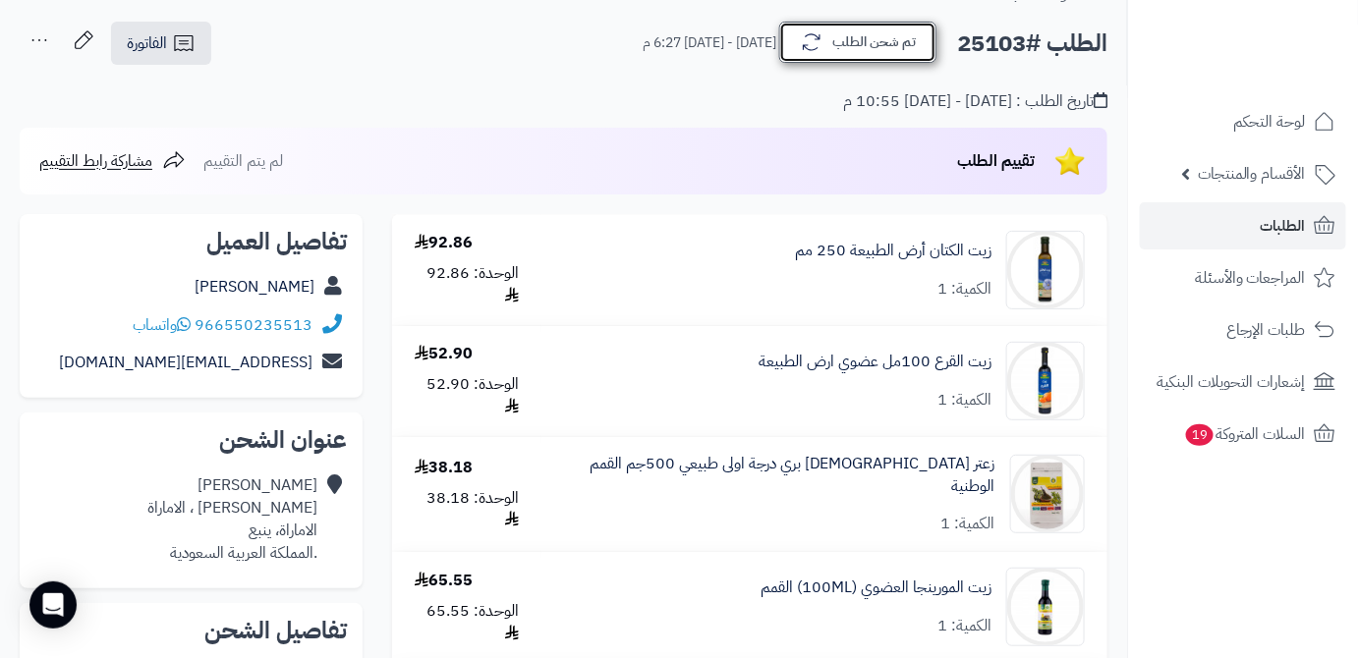
click at [872, 39] on button "تم شحن الطلب" at bounding box center [857, 42] width 157 height 41
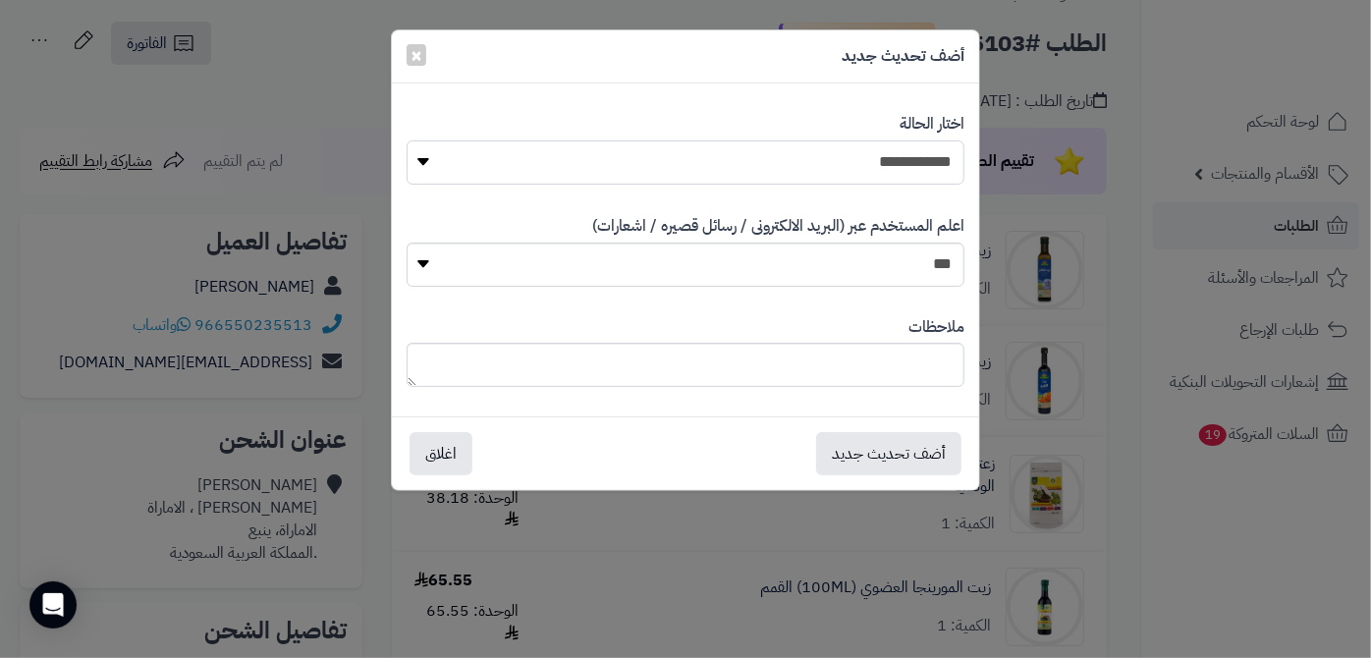
click at [842, 175] on select "**********" at bounding box center [686, 162] width 559 height 44
select select "*"
click at [407, 140] on select "**********" at bounding box center [686, 162] width 559 height 44
paste textarea "**********"
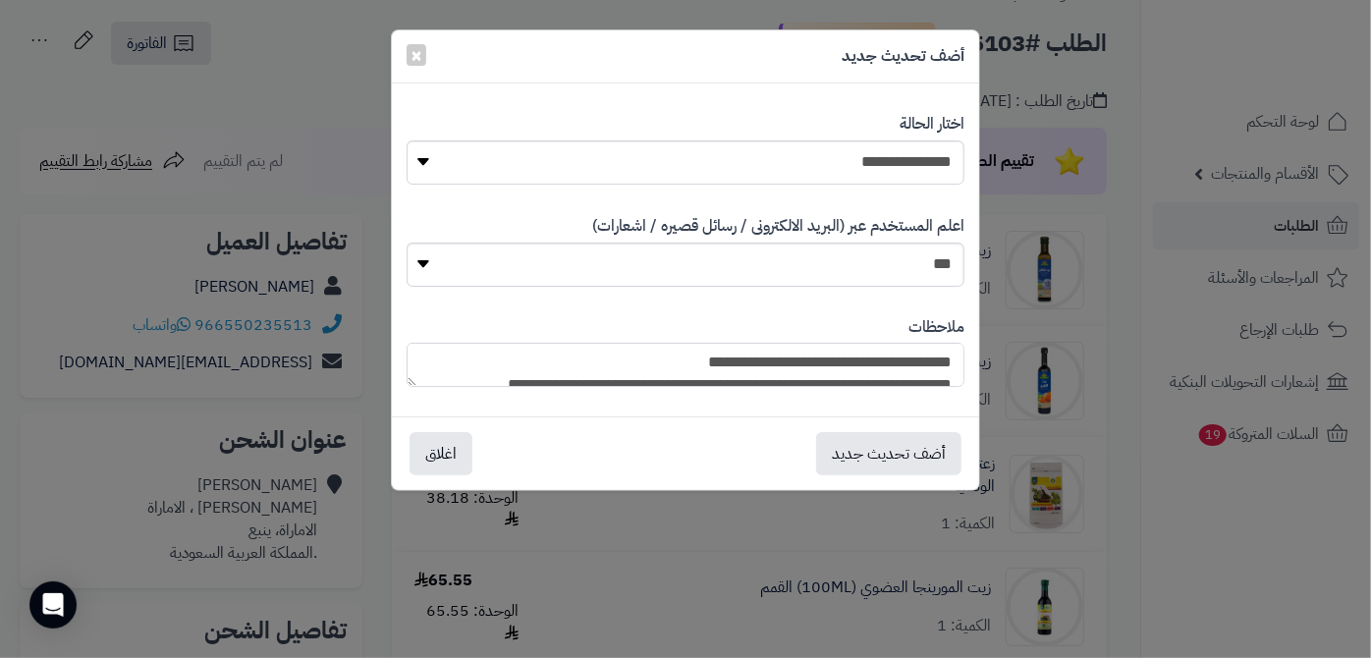
scroll to position [190, 0]
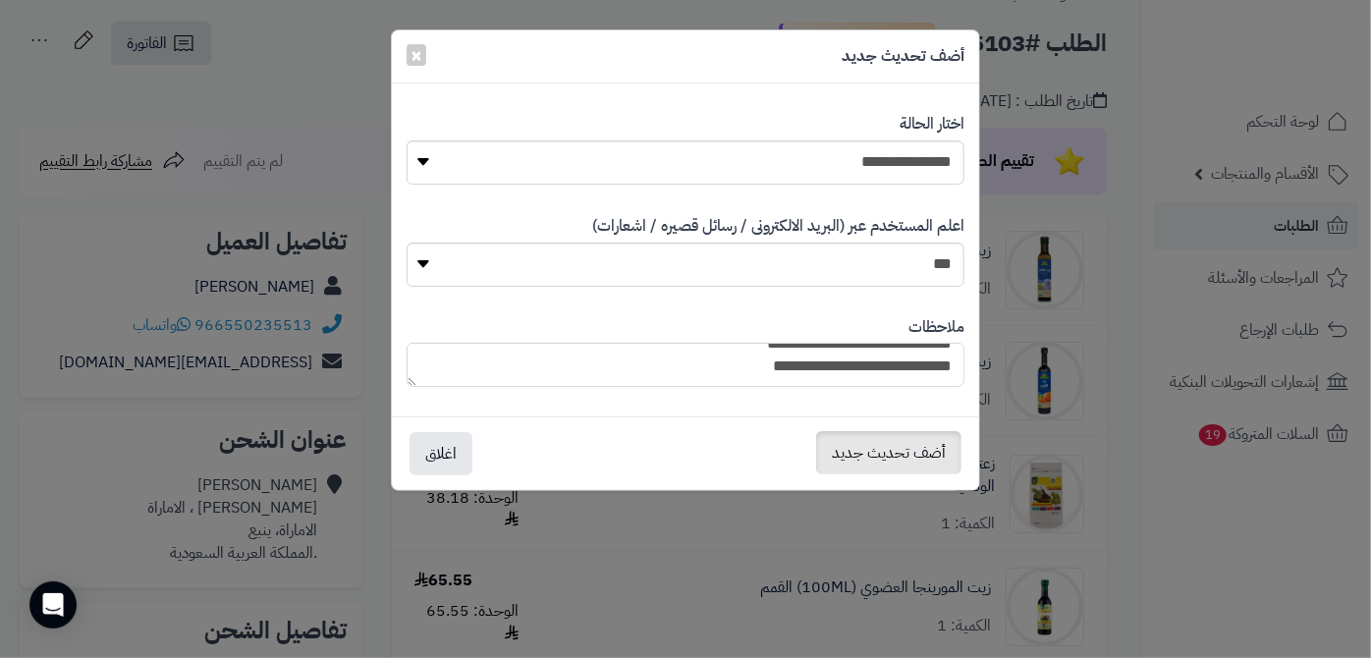
type textarea "**********"
click at [900, 454] on button "أضف تحديث جديد" at bounding box center [888, 452] width 145 height 43
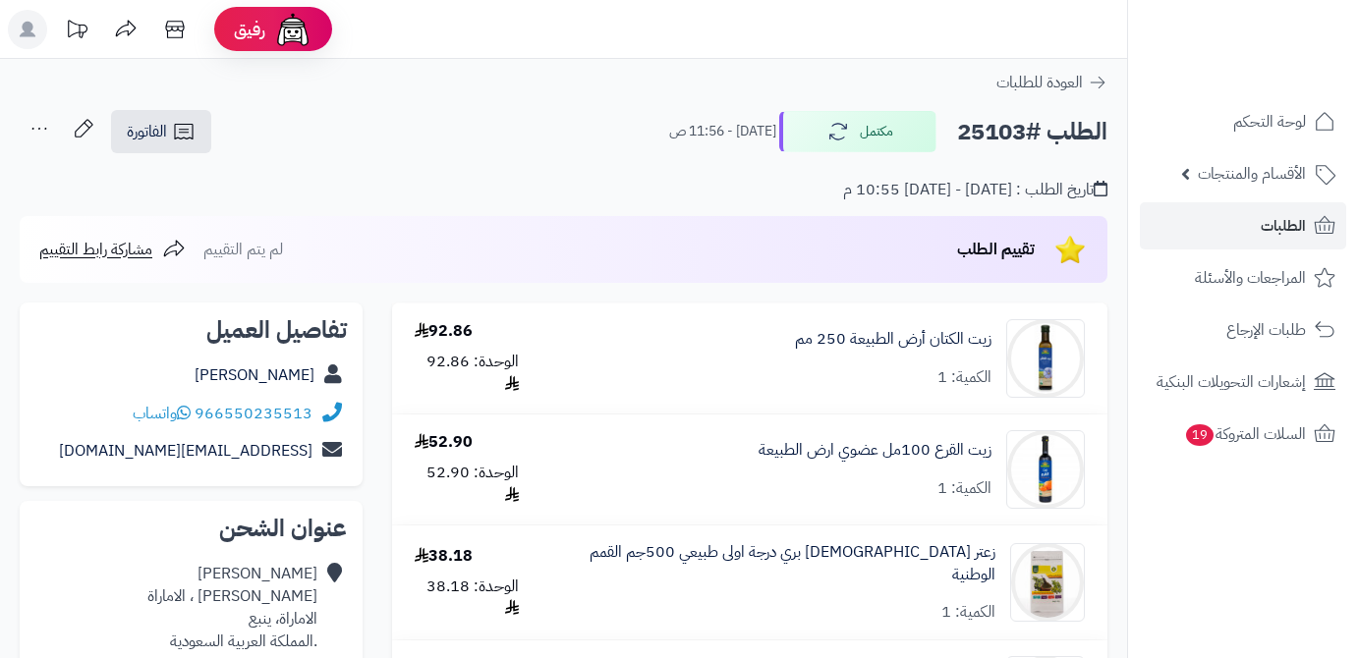
scroll to position [88, 0]
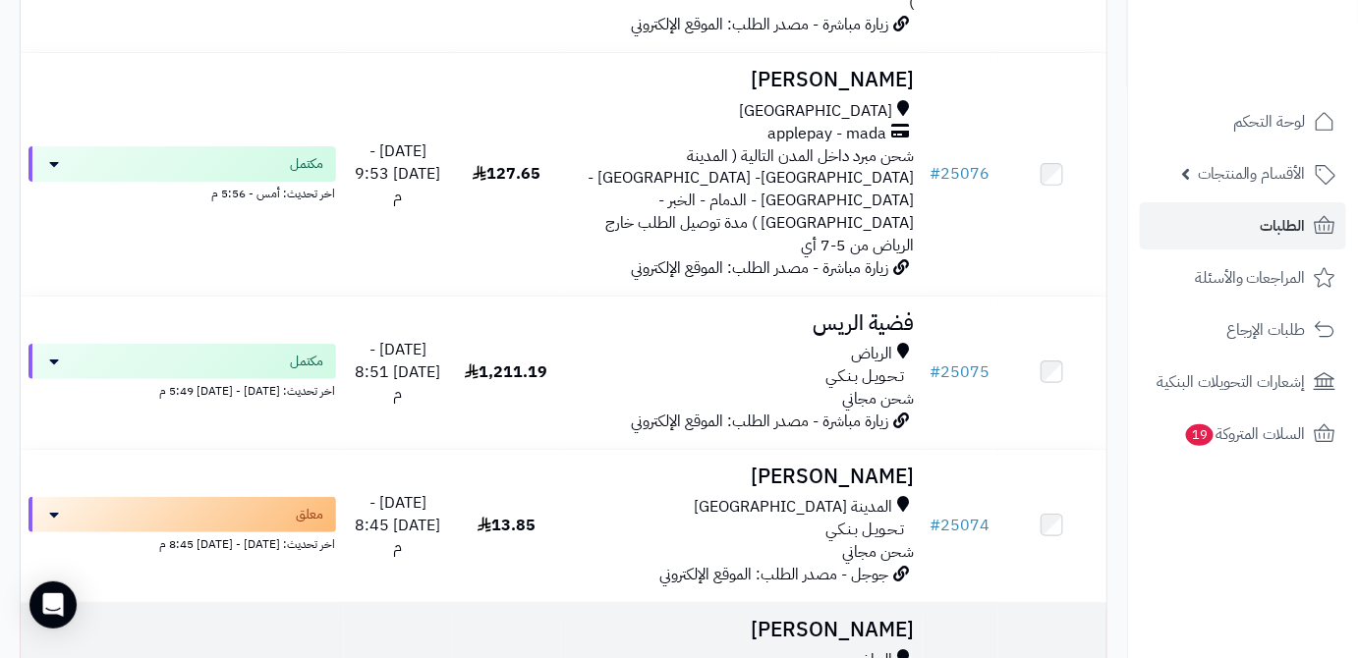
scroll to position [4995, 0]
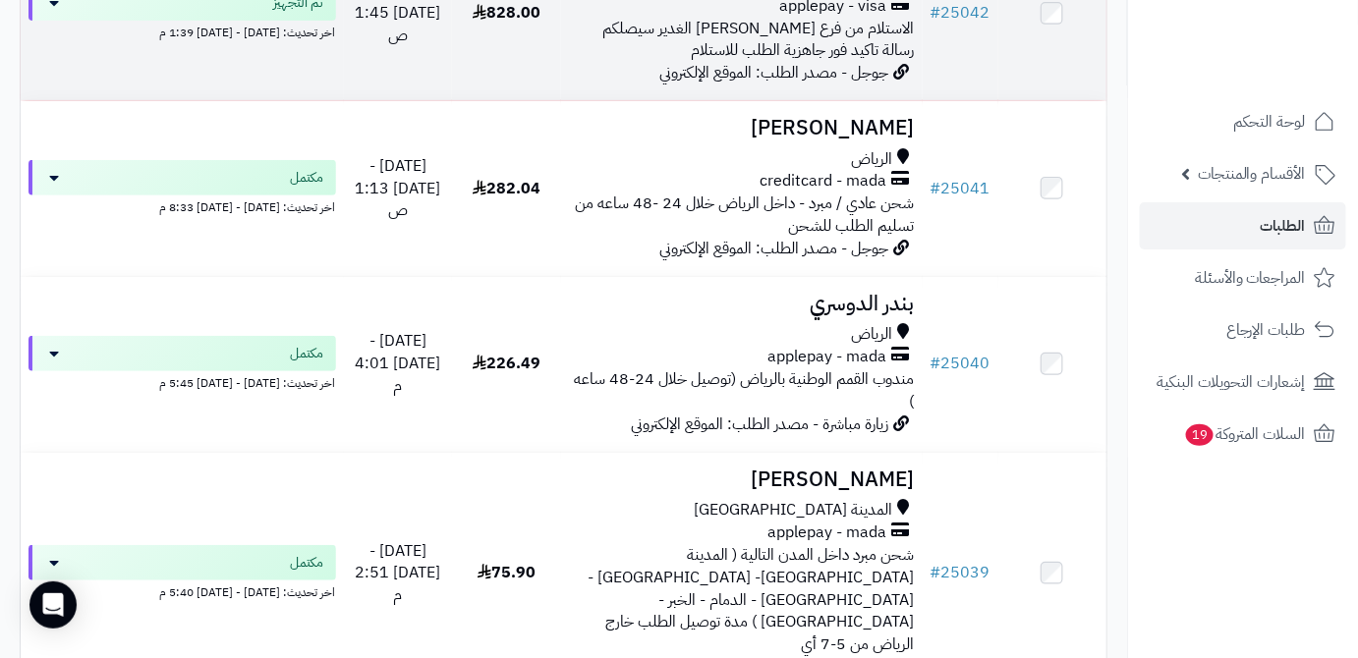
scroll to position [5197, 0]
